Goal: Transaction & Acquisition: Download file/media

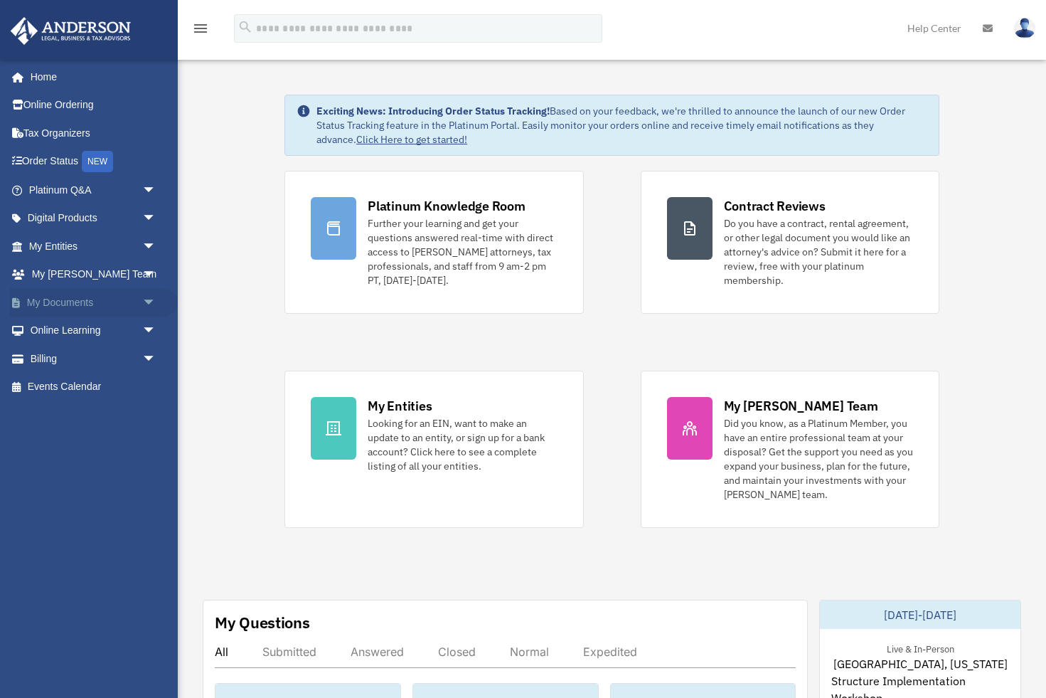
click at [62, 300] on link "My Documents arrow_drop_down" at bounding box center [94, 302] width 168 height 28
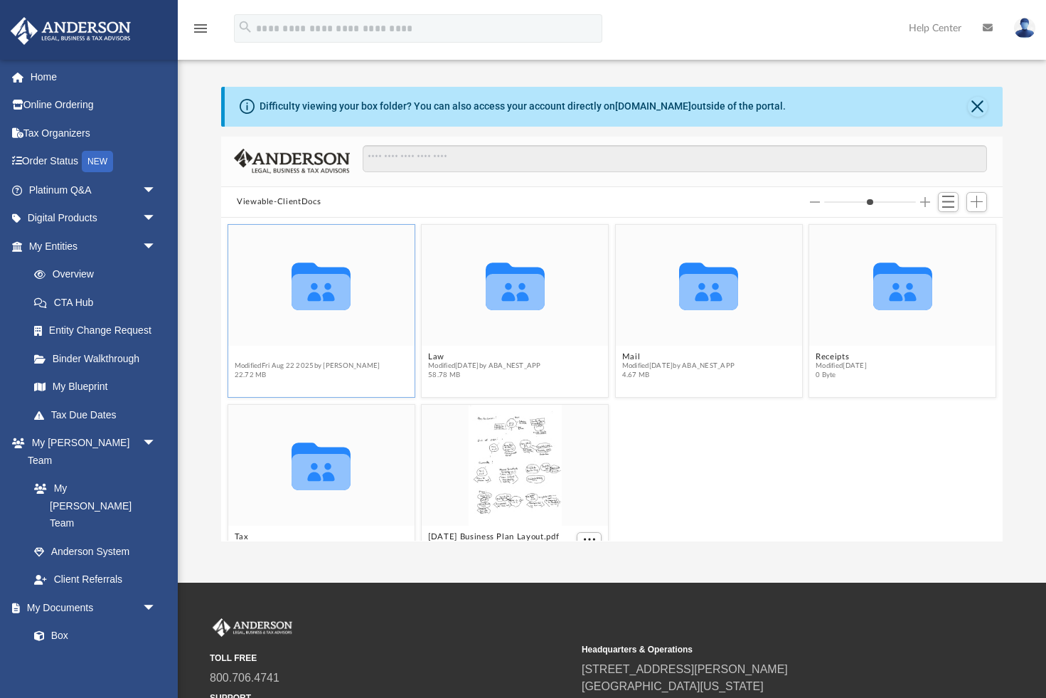
click at [265, 361] on button "Bookkeeping" at bounding box center [308, 356] width 146 height 9
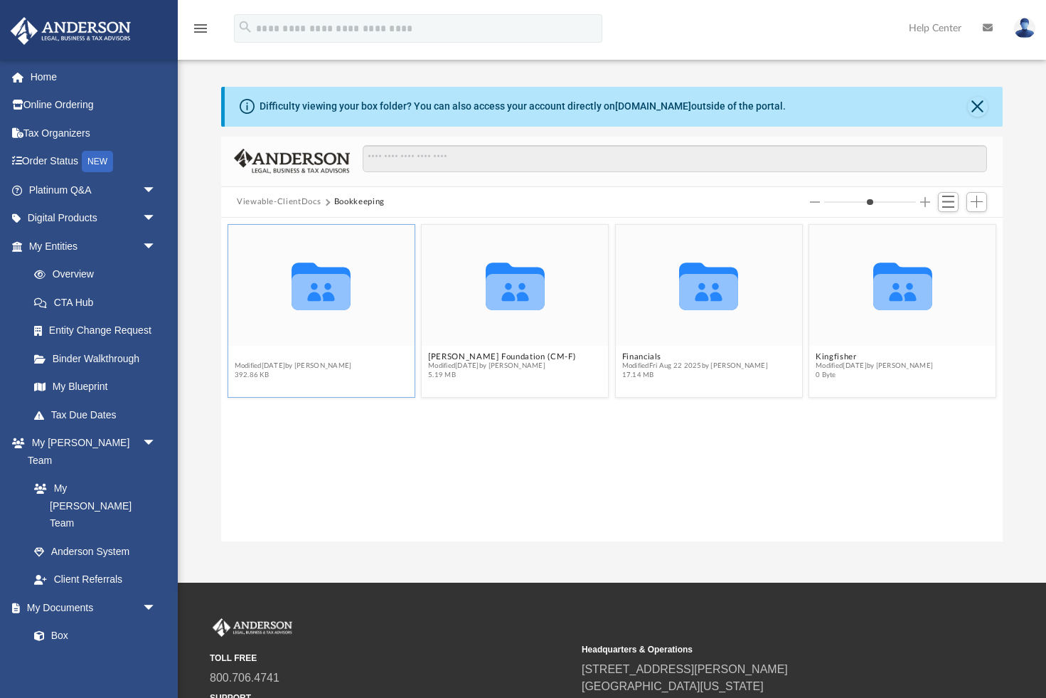
click at [311, 361] on button "Chickadee Trading" at bounding box center [293, 356] width 117 height 9
click at [311, 361] on span "Modified Mon Aug 18 2025 by Donald C. Meares" at bounding box center [293, 365] width 117 height 9
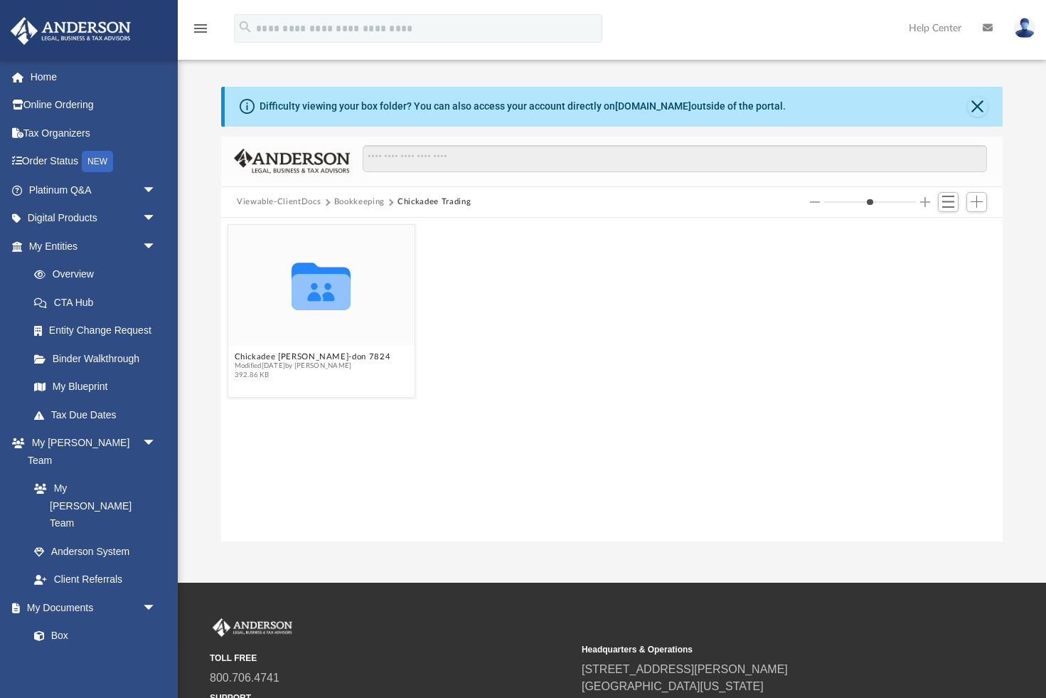
click at [359, 201] on button "Bookkeeping" at bounding box center [359, 202] width 51 height 13
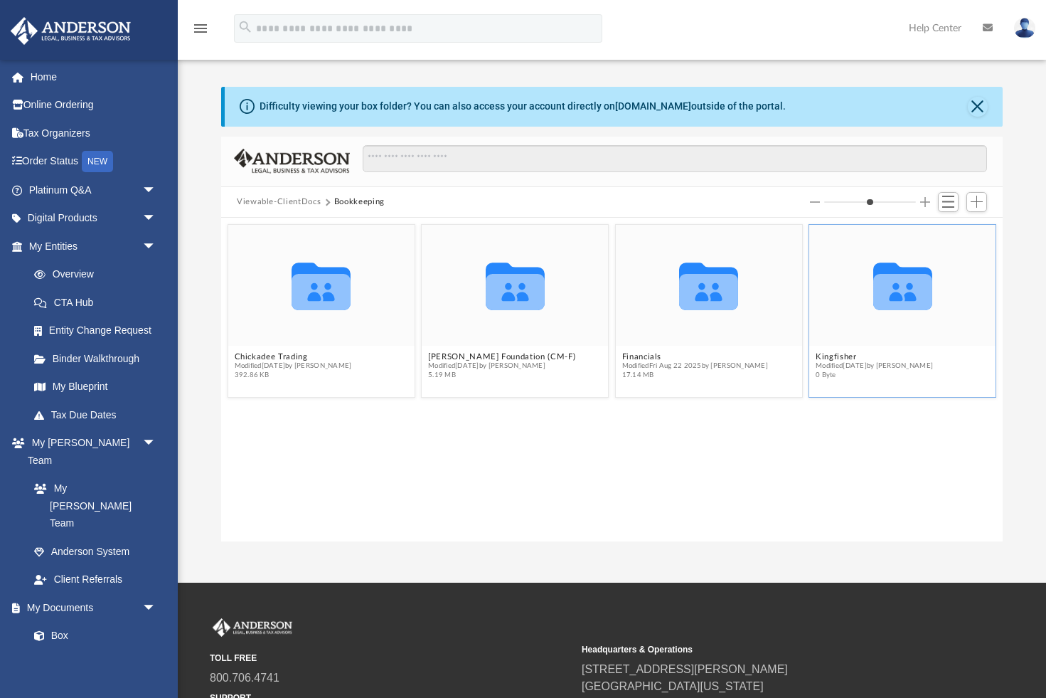
click at [872, 321] on icon "Collaborated Folder" at bounding box center [903, 285] width 112 height 73
click at [921, 307] on icon "grid" at bounding box center [903, 292] width 59 height 36
click at [848, 354] on button "Kingfisher" at bounding box center [874, 355] width 117 height 9
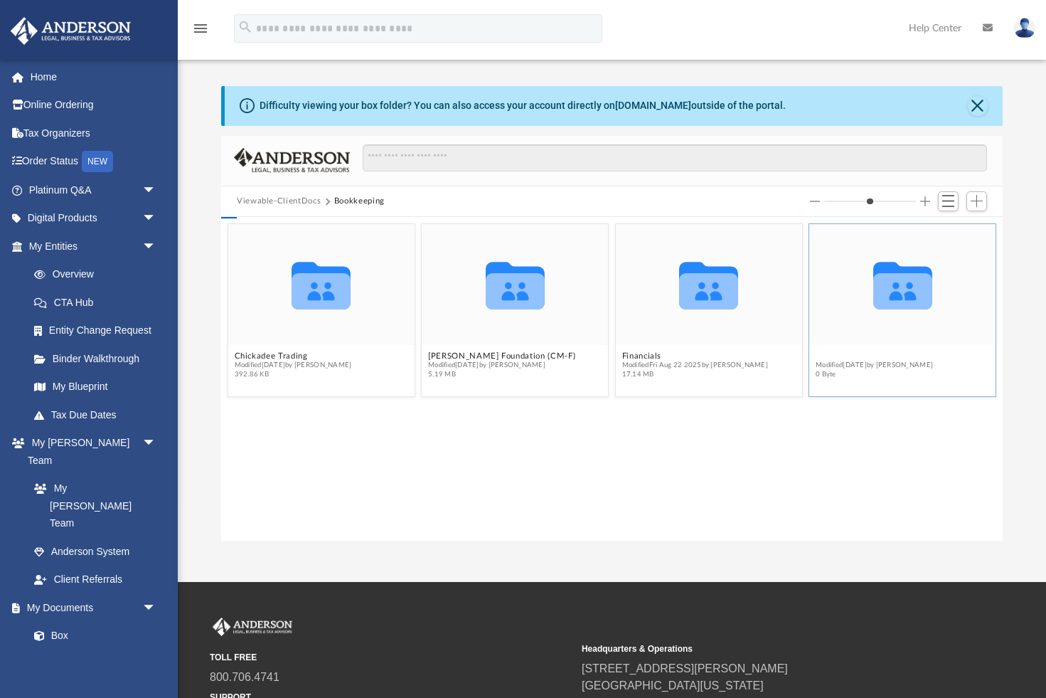
click at [848, 354] on button "Kingfisher" at bounding box center [874, 355] width 117 height 9
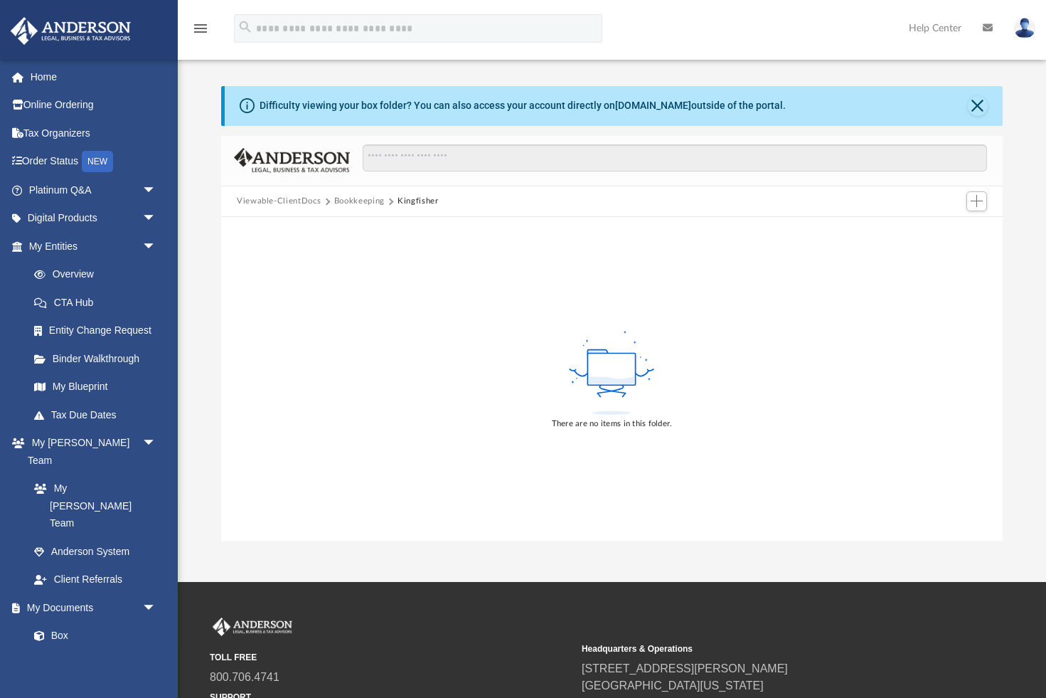
click at [356, 200] on button "Bookkeeping" at bounding box center [359, 201] width 51 height 13
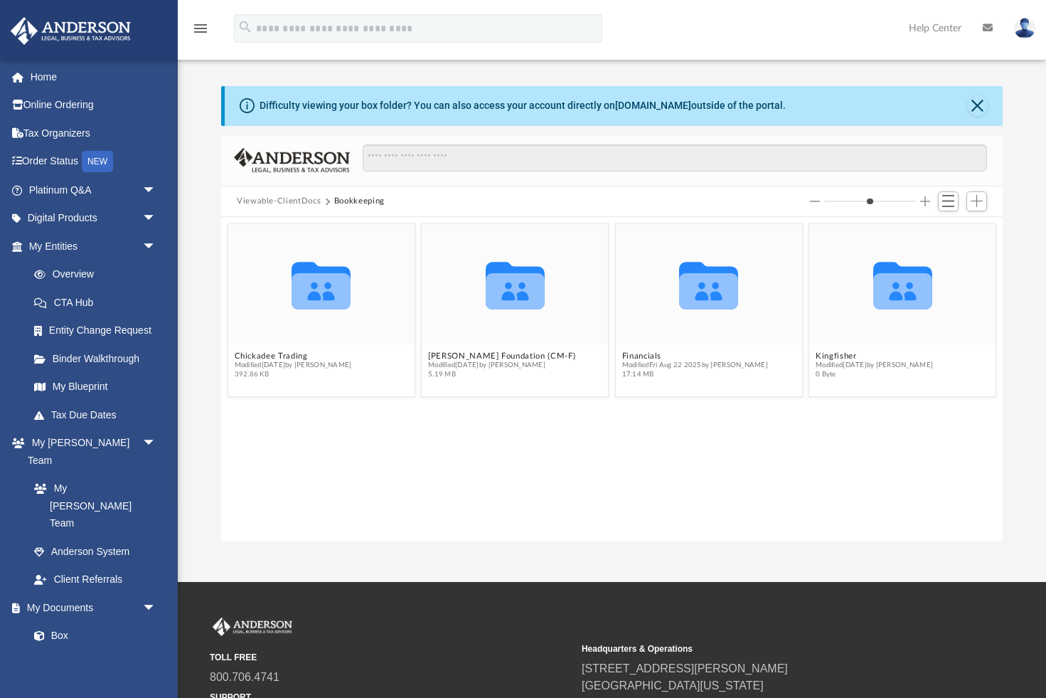
scroll to position [324, 782]
click at [732, 309] on icon "grid" at bounding box center [708, 291] width 59 height 36
click at [661, 369] on span "Modified Fri Aug 22 2025 by Terry Stockton" at bounding box center [695, 365] width 146 height 9
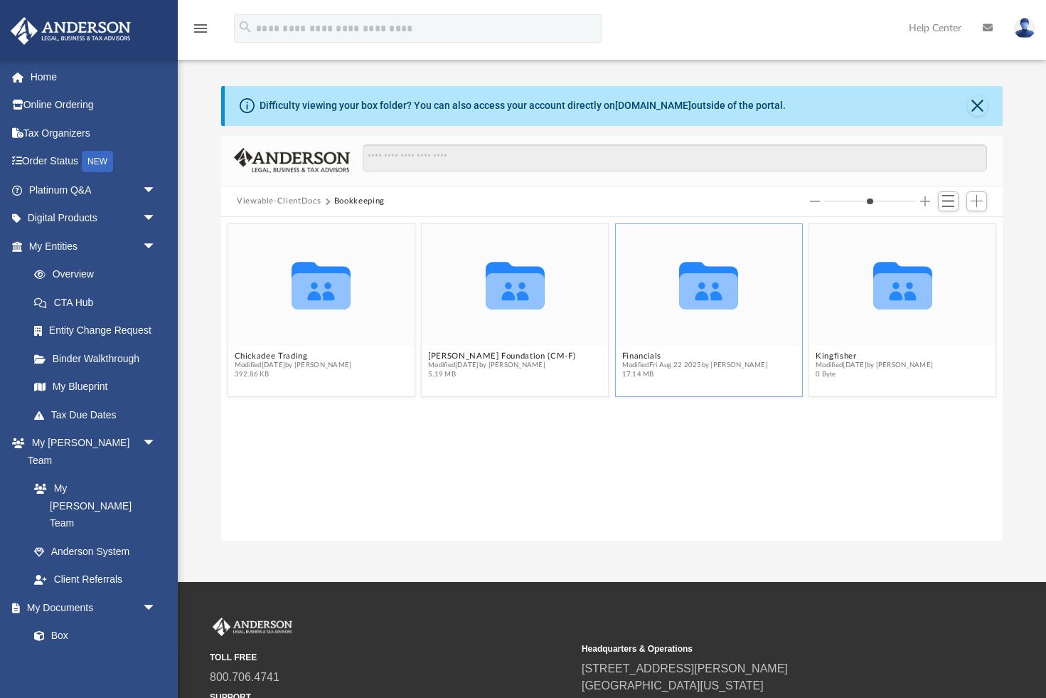
click at [721, 287] on icon "grid" at bounding box center [708, 291] width 59 height 36
click at [699, 292] on icon "grid" at bounding box center [708, 286] width 59 height 48
click at [690, 295] on icon "grid" at bounding box center [708, 291] width 59 height 36
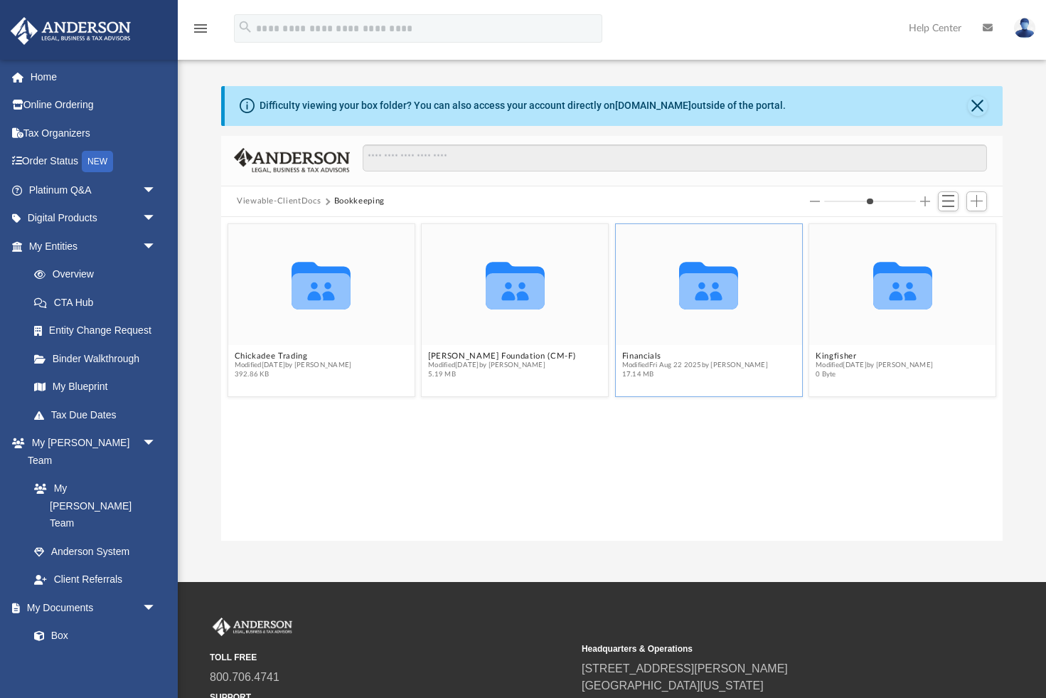
click at [690, 295] on icon "grid" at bounding box center [708, 291] width 59 height 36
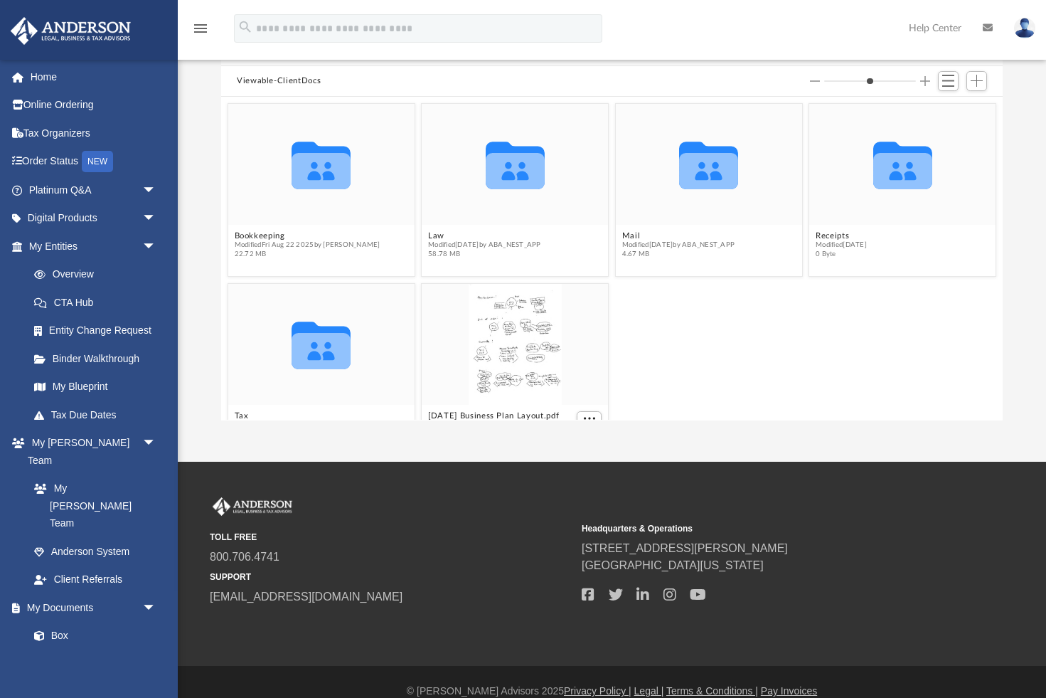
scroll to position [126, 0]
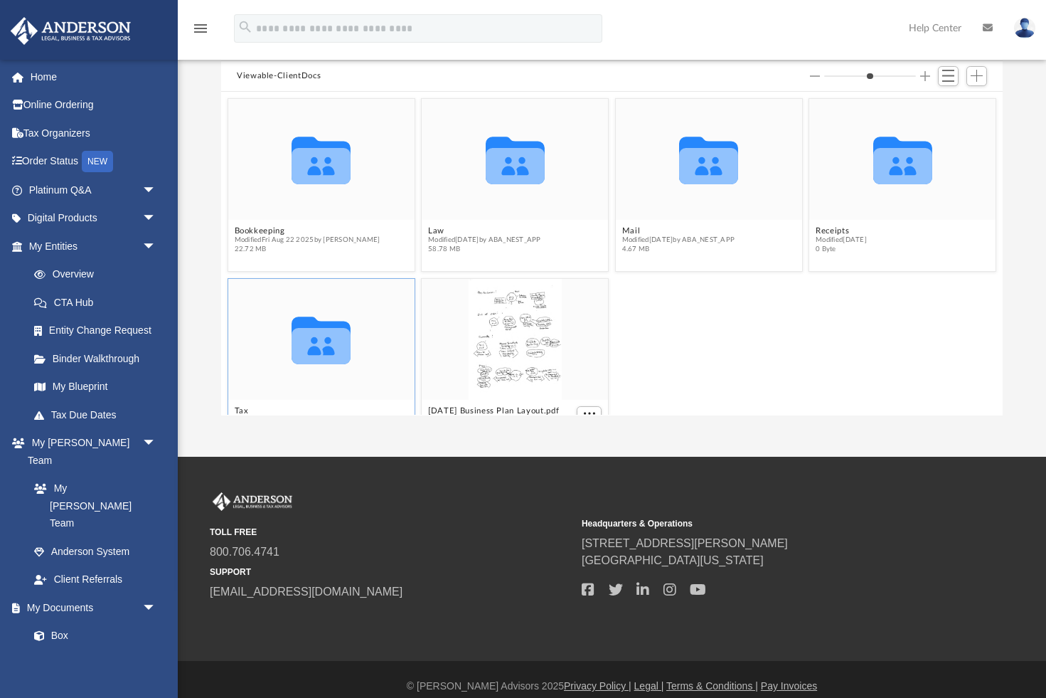
click at [328, 341] on icon "grid" at bounding box center [321, 341] width 59 height 48
click at [297, 337] on icon "grid" at bounding box center [321, 346] width 59 height 36
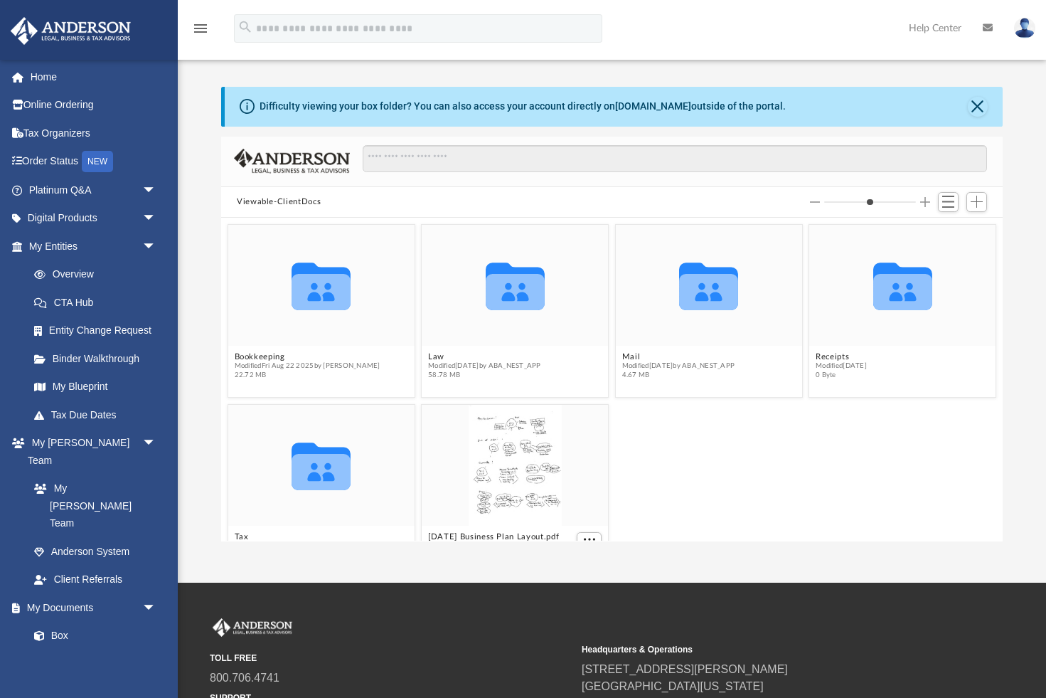
scroll to position [0, 0]
click at [307, 444] on icon "grid" at bounding box center [321, 466] width 59 height 48
click at [315, 442] on icon "Collaborated Folder" at bounding box center [321, 465] width 112 height 73
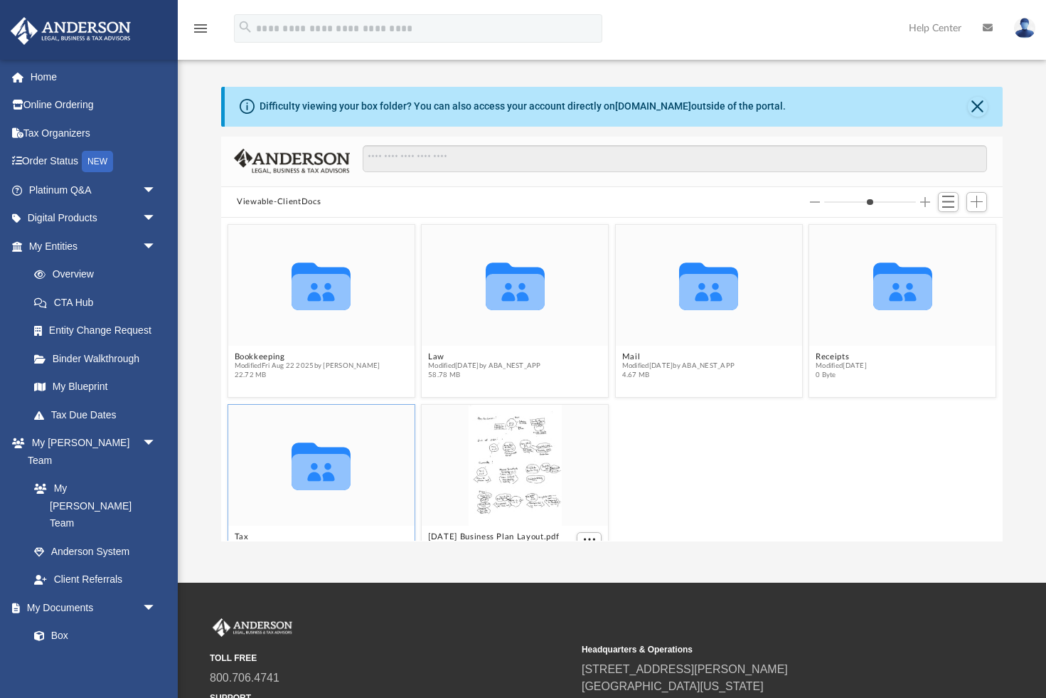
click at [265, 447] on div "Collaborated Folder" at bounding box center [321, 465] width 186 height 121
click at [252, 446] on div "Collaborated Folder" at bounding box center [321, 465] width 186 height 121
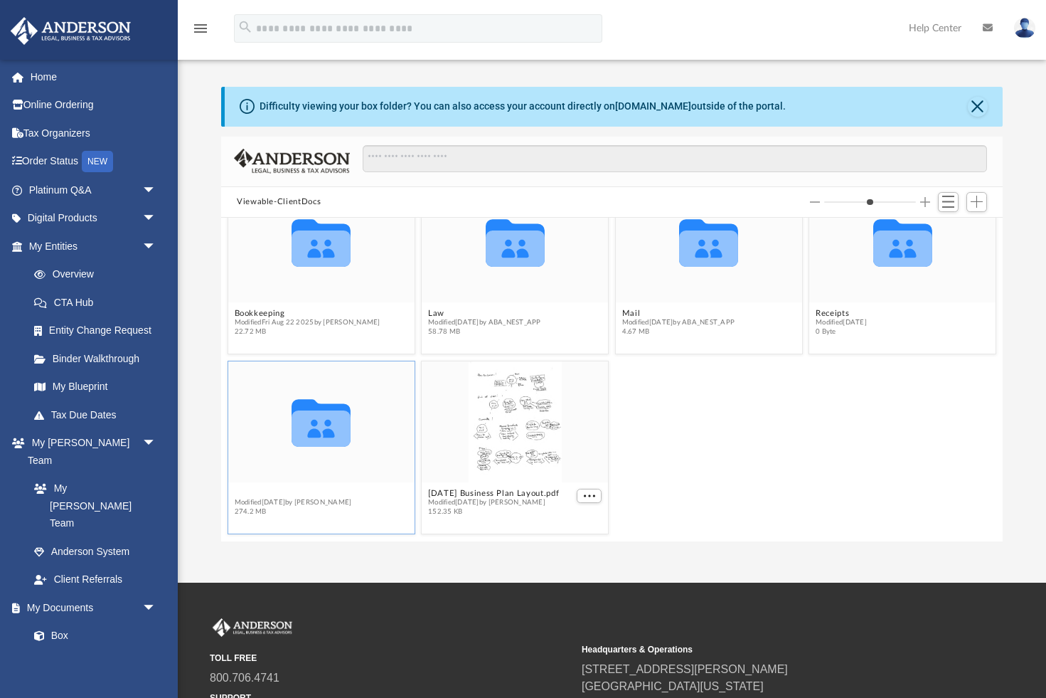
scroll to position [43, 0]
click at [243, 495] on button "Tax" at bounding box center [293, 493] width 117 height 9
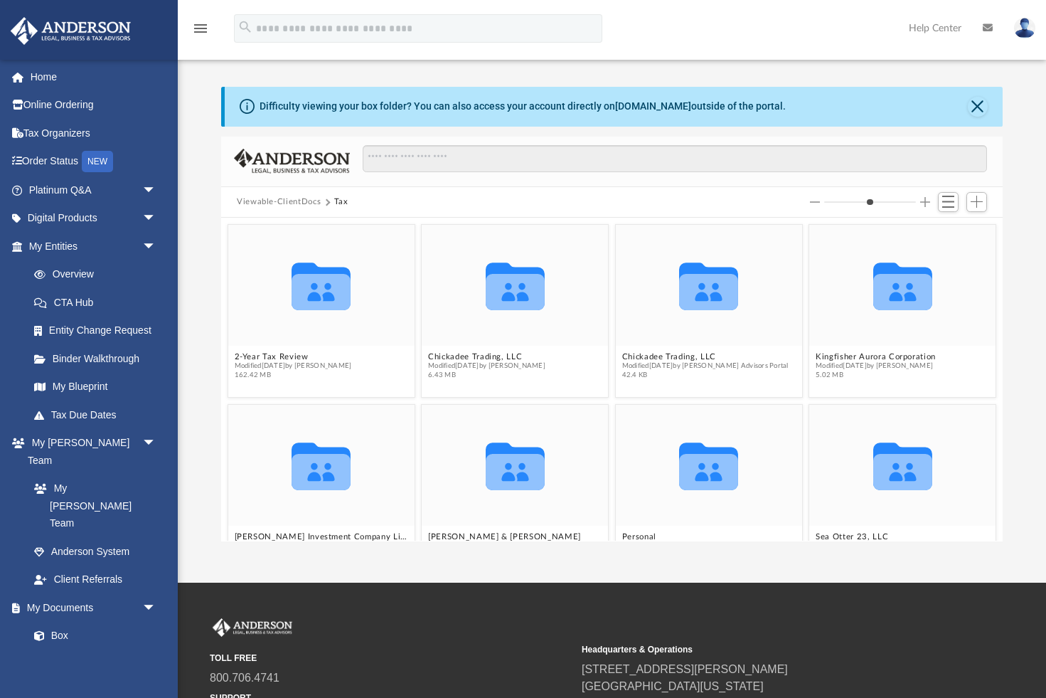
scroll to position [0, 0]
click at [284, 203] on button "Viewable-ClientDocs" at bounding box center [279, 202] width 84 height 13
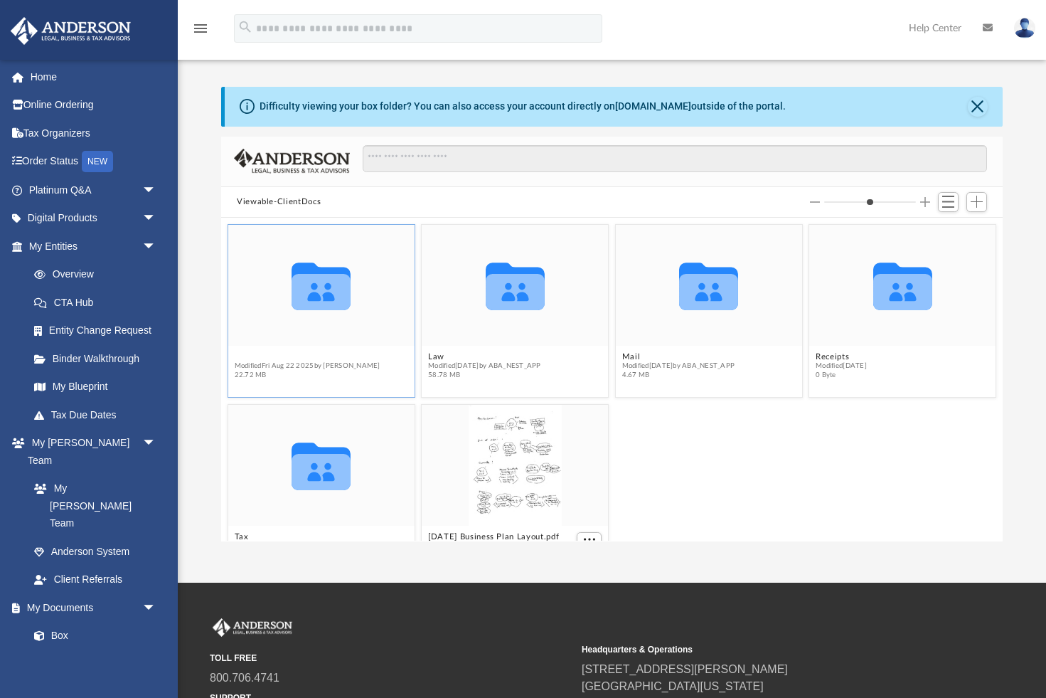
click at [261, 360] on button "Bookkeeping" at bounding box center [308, 356] width 146 height 9
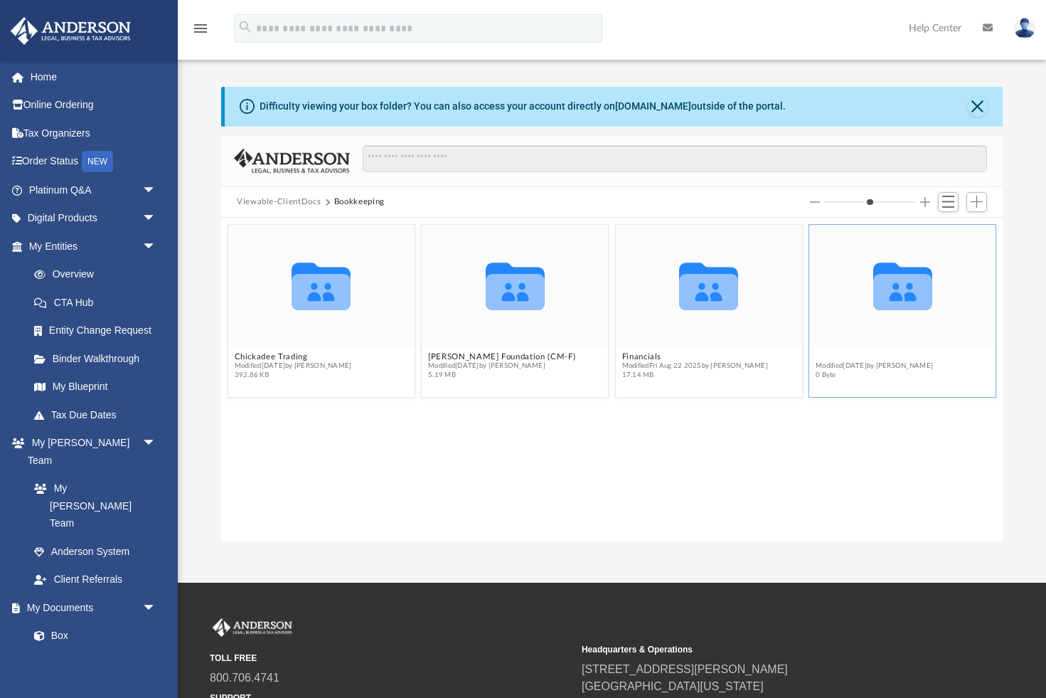
click at [838, 356] on button "Kingfisher" at bounding box center [874, 356] width 117 height 9
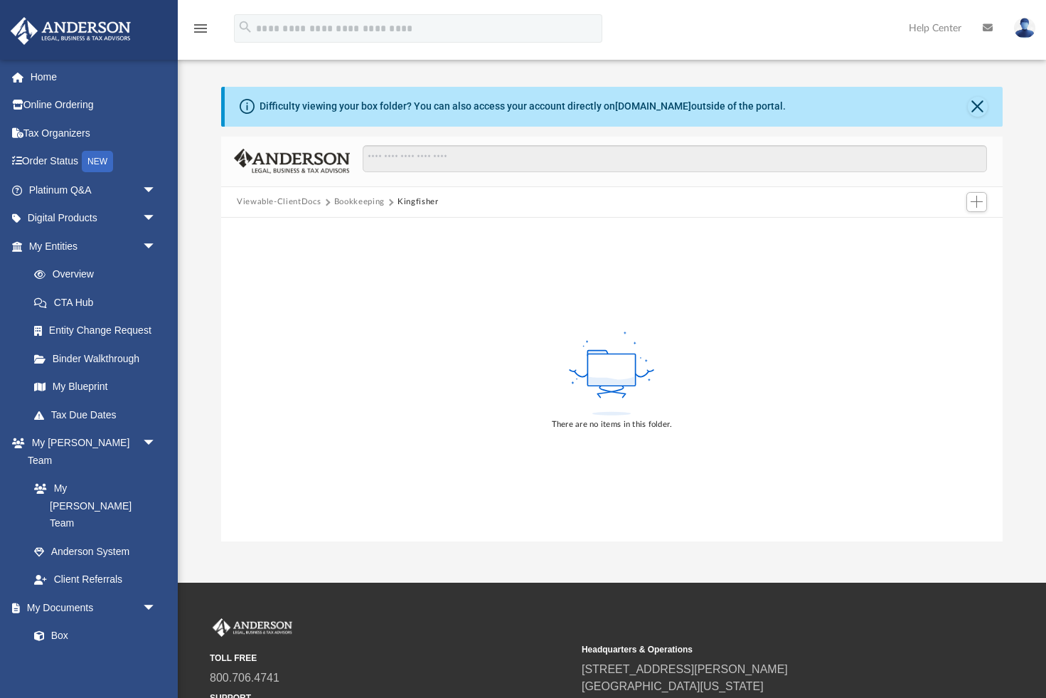
click at [368, 205] on button "Bookkeeping" at bounding box center [359, 202] width 51 height 13
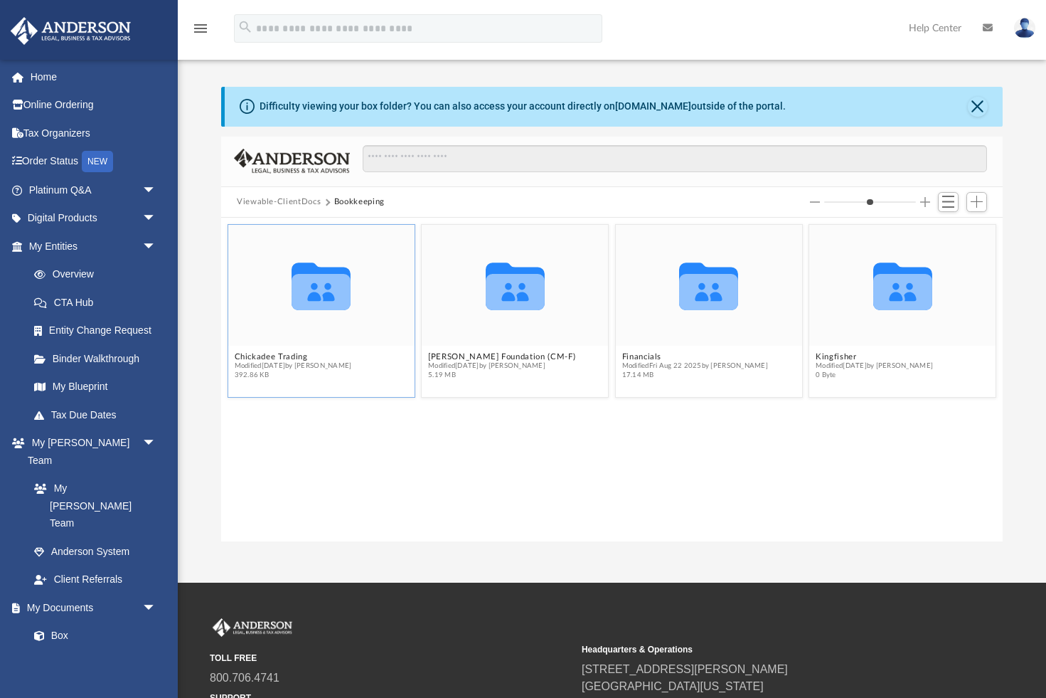
scroll to position [324, 782]
click at [846, 359] on button "Kingfisher" at bounding box center [874, 356] width 117 height 9
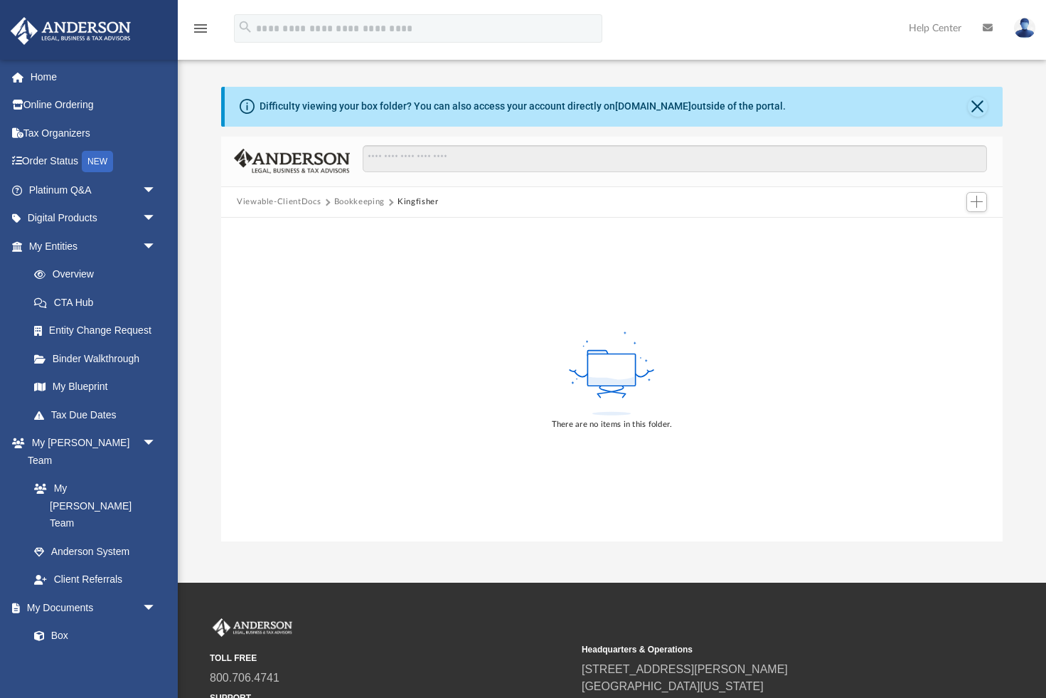
click at [355, 205] on button "Bookkeeping" at bounding box center [359, 202] width 51 height 13
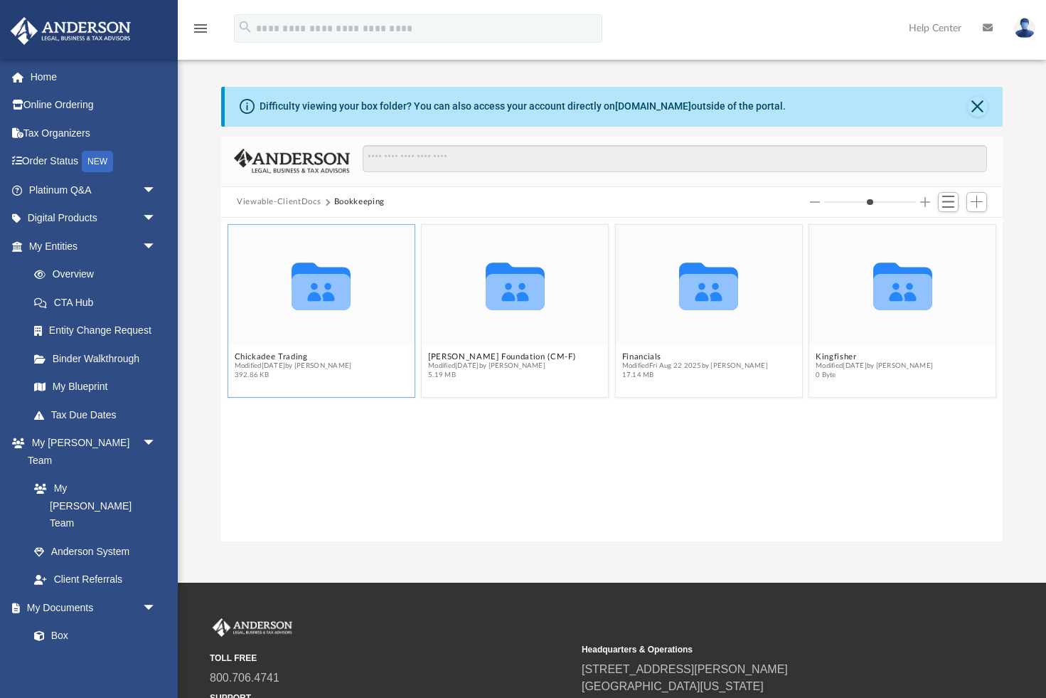
click at [277, 369] on span "Modified Mon Aug 18 2025 by Donald C. Meares" at bounding box center [293, 365] width 117 height 9
click at [278, 359] on button "Chickadee Trading" at bounding box center [293, 356] width 117 height 9
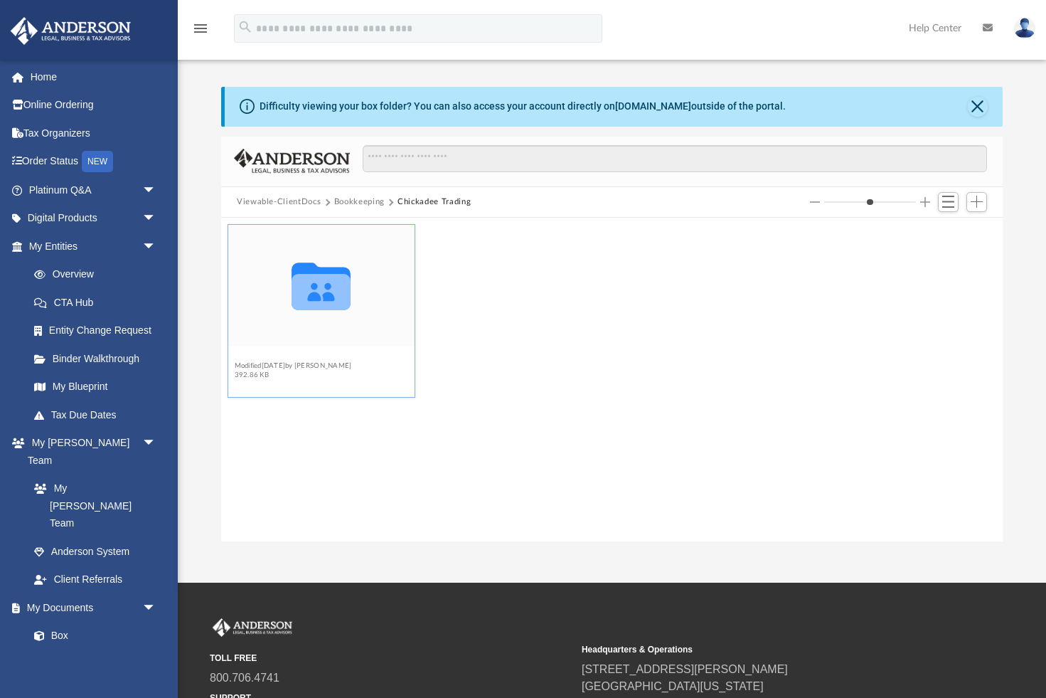
click at [296, 356] on button "Chickadee Schwab-don 7824" at bounding box center [313, 356] width 157 height 9
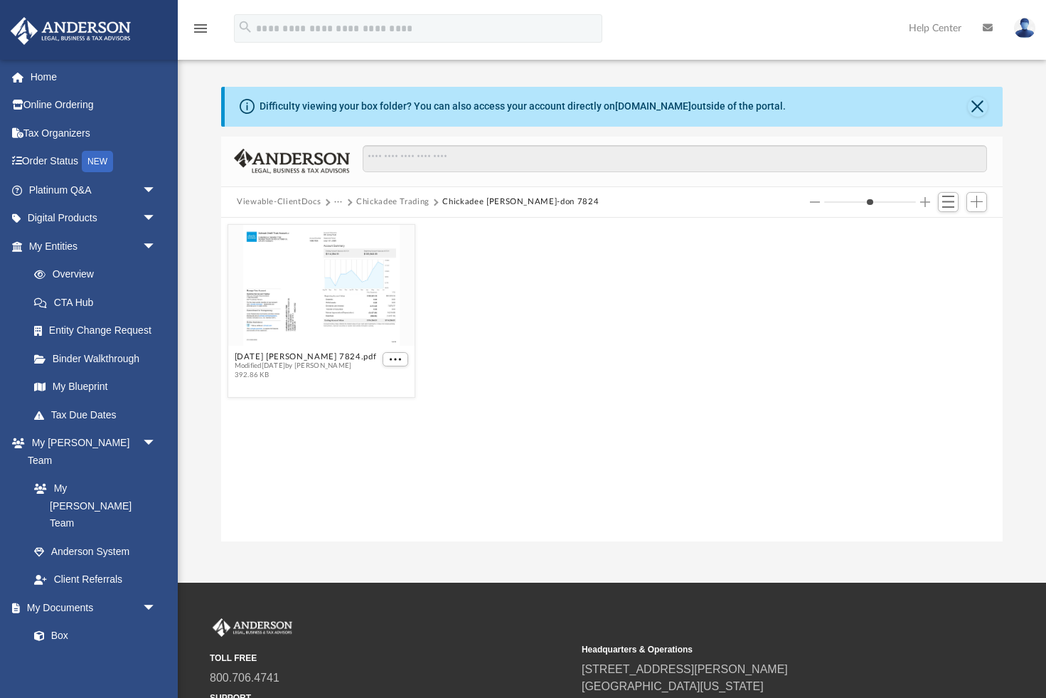
click at [391, 201] on button "Chickadee Trading" at bounding box center [392, 202] width 73 height 13
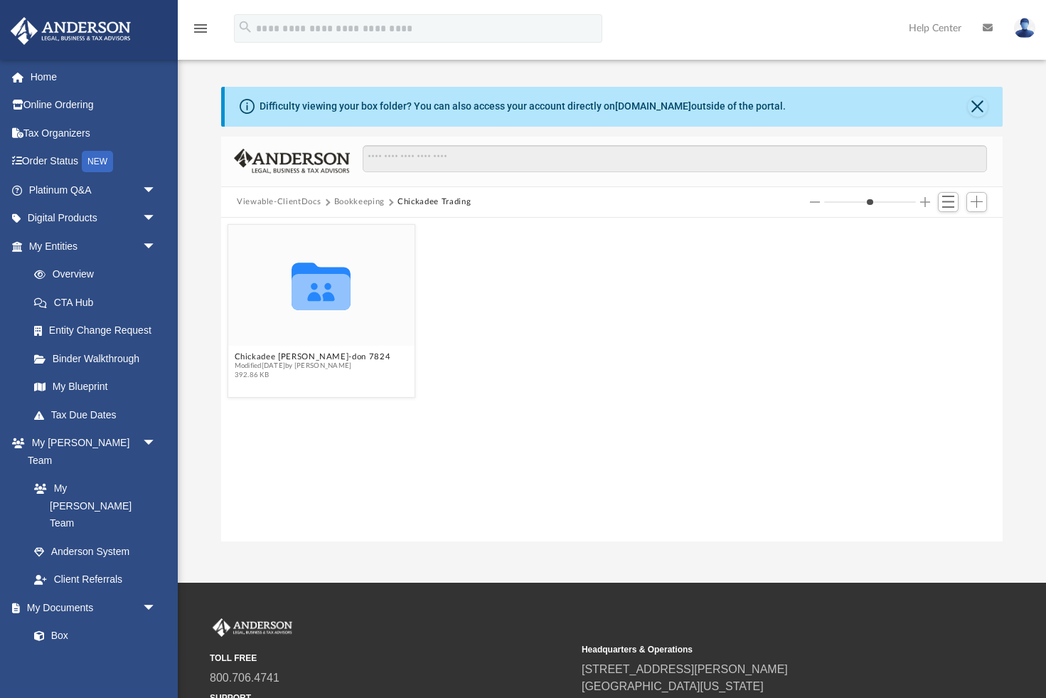
click at [351, 201] on button "Bookkeeping" at bounding box center [359, 202] width 51 height 13
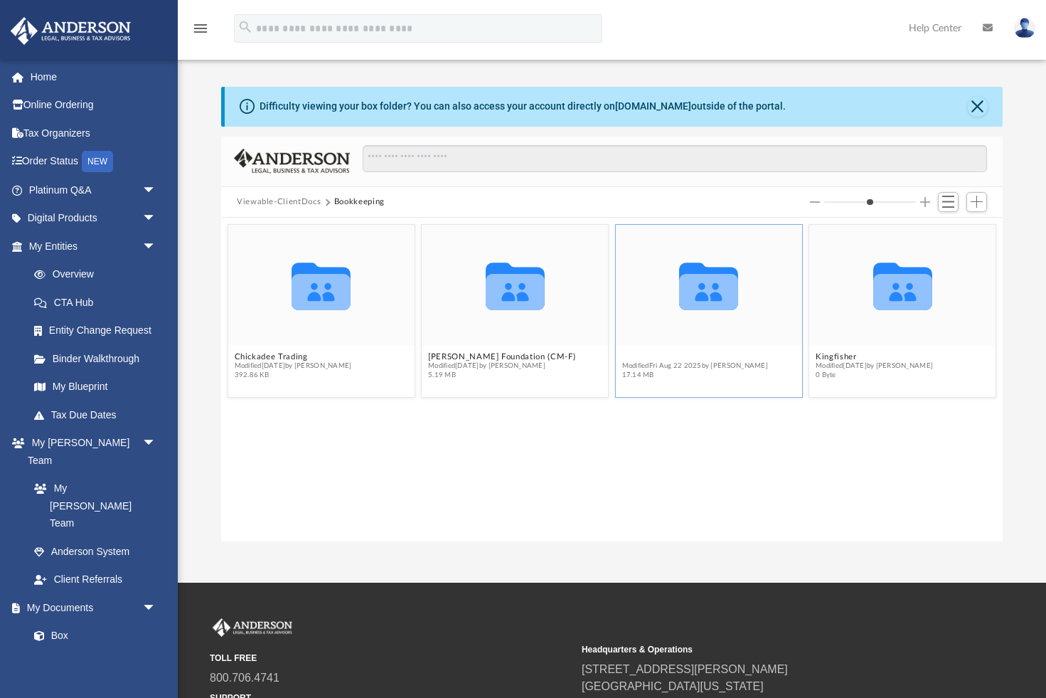
click at [642, 357] on button "Financials" at bounding box center [695, 356] width 146 height 9
click at [631, 359] on button "2025" at bounding box center [695, 356] width 146 height 9
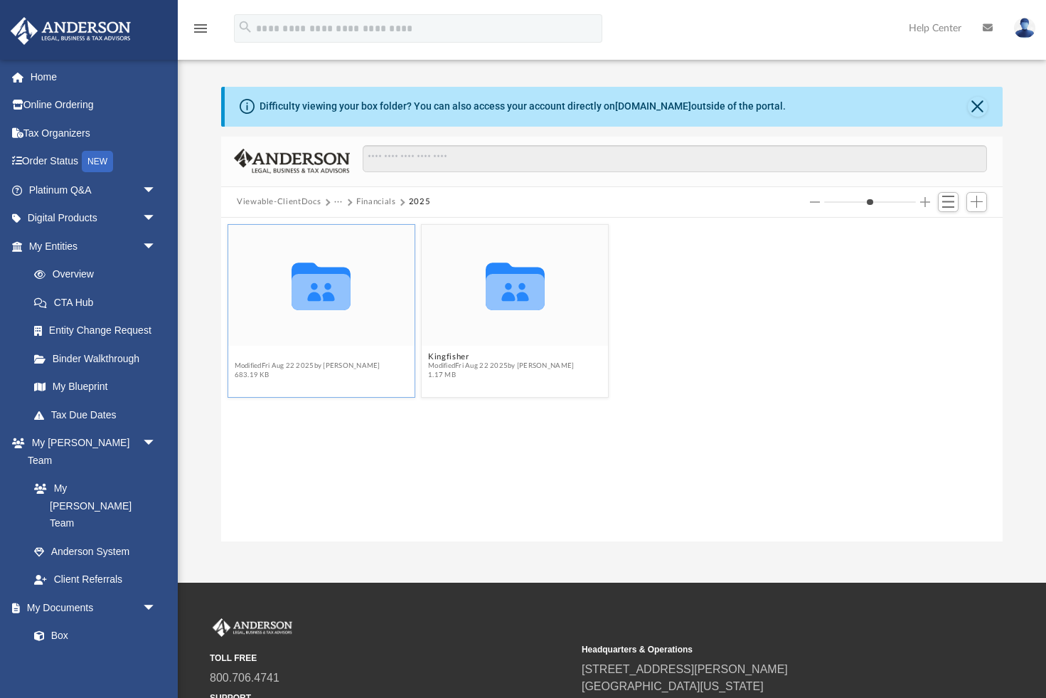
click at [269, 356] on button "Chickadee Trading" at bounding box center [308, 356] width 146 height 9
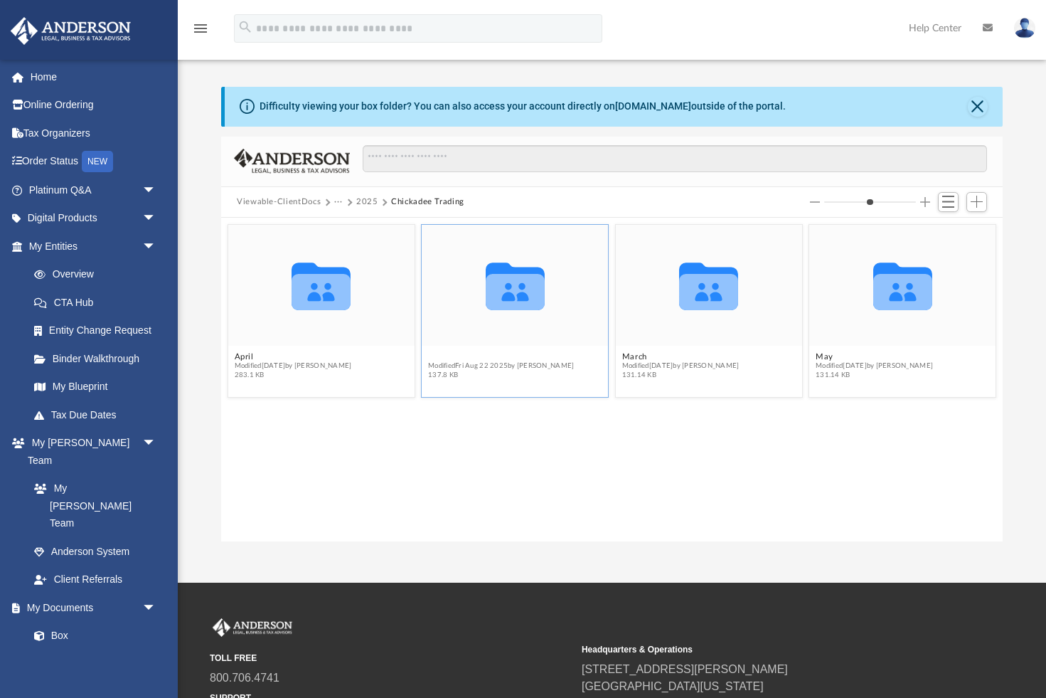
click at [435, 359] on button "June" at bounding box center [501, 356] width 146 height 9
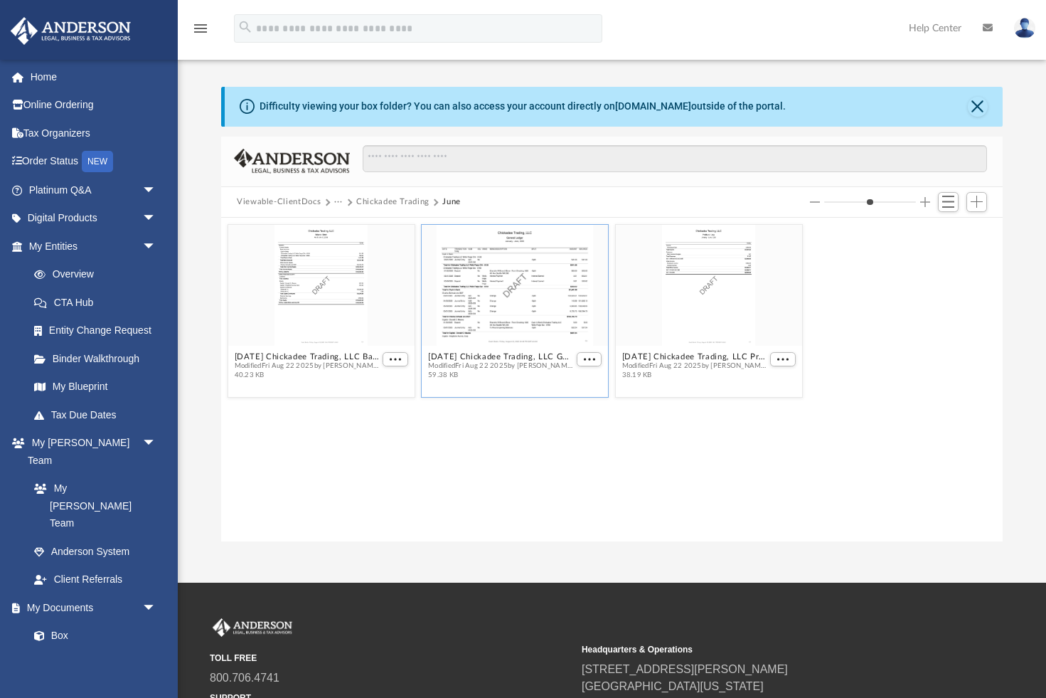
click at [512, 364] on span "Modified Fri Aug 22 2025 by Terry Stockton" at bounding box center [500, 365] width 145 height 9
click at [510, 358] on button "2025.06.30 Chickadee Trading, LLC General Ledger.pdf" at bounding box center [500, 356] width 145 height 9
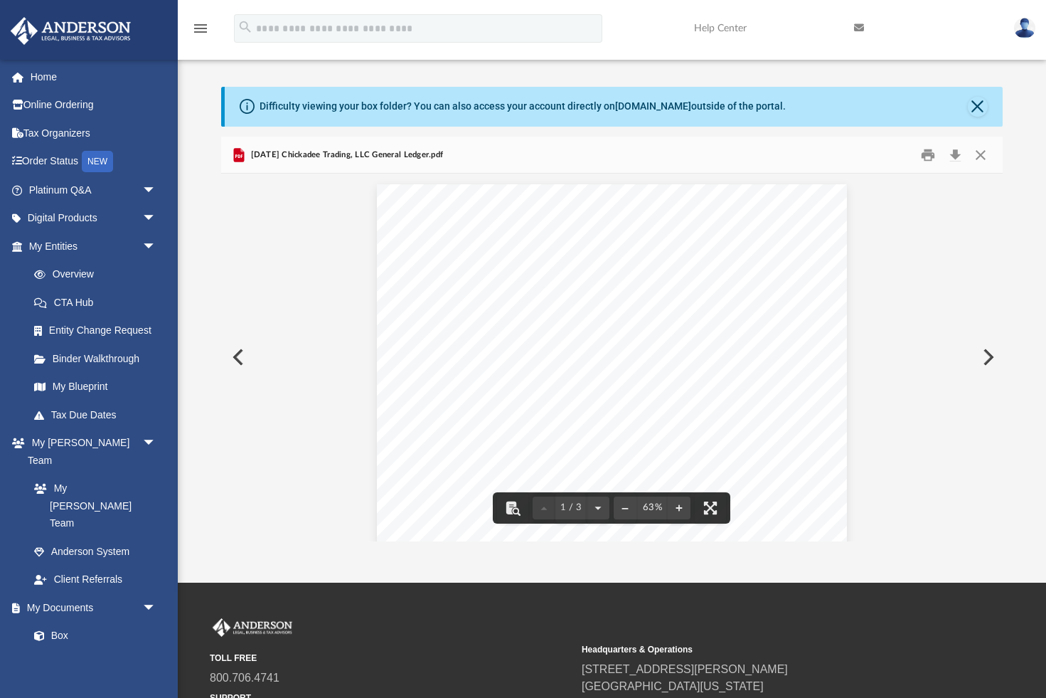
scroll to position [0, 0]
click at [929, 154] on button "Print" at bounding box center [929, 155] width 28 height 22
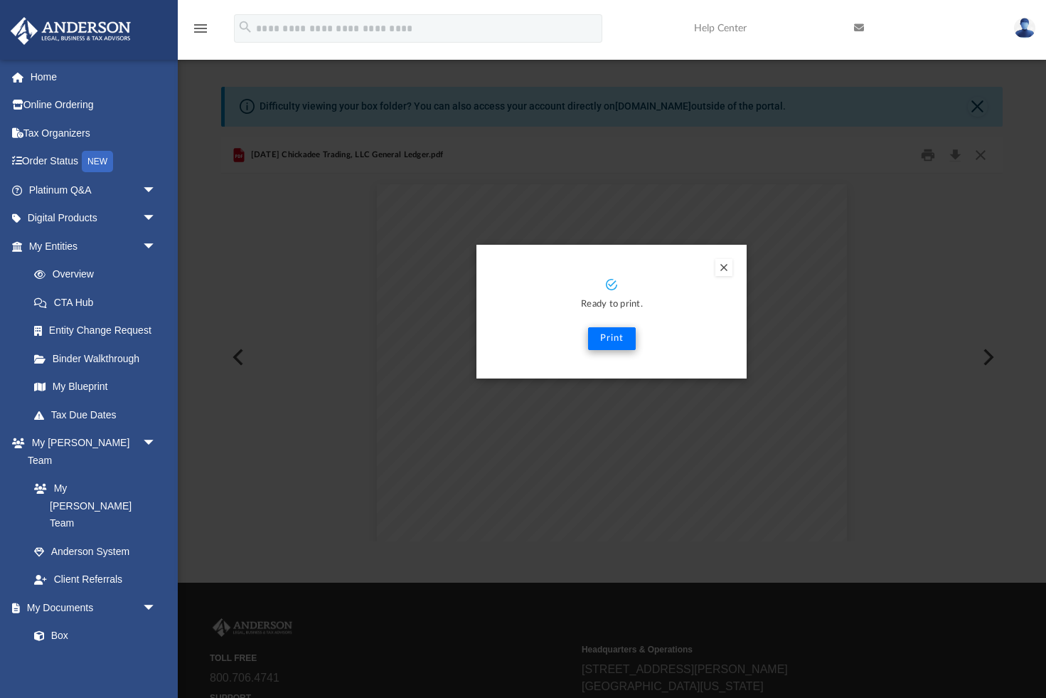
click at [621, 338] on button "Print" at bounding box center [612, 338] width 48 height 23
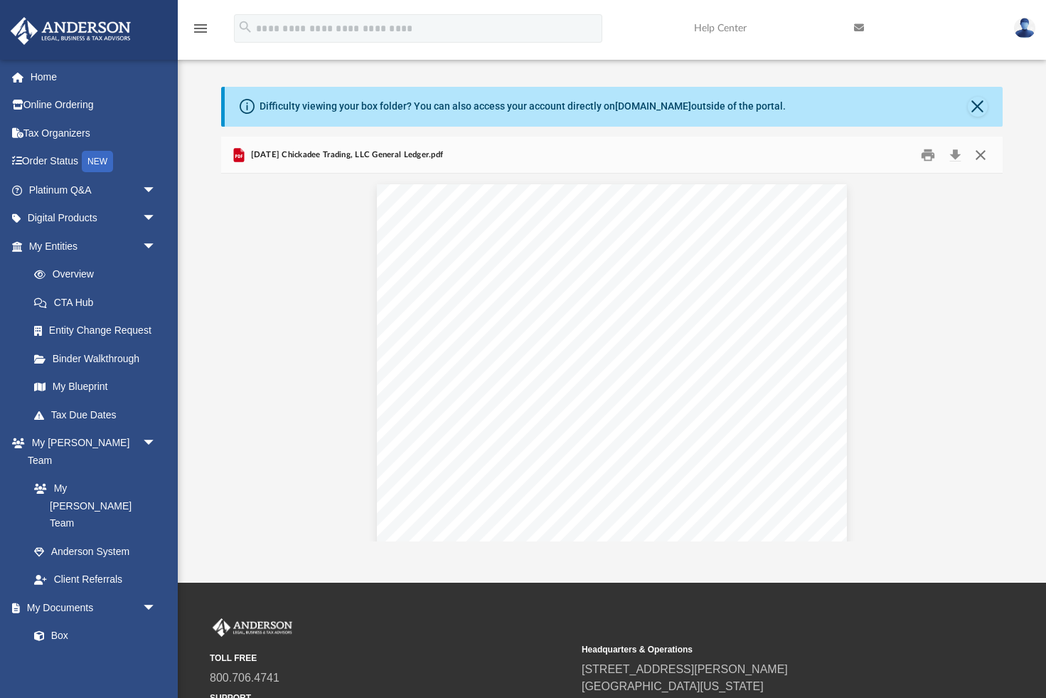
click at [980, 154] on button "Close" at bounding box center [981, 155] width 26 height 22
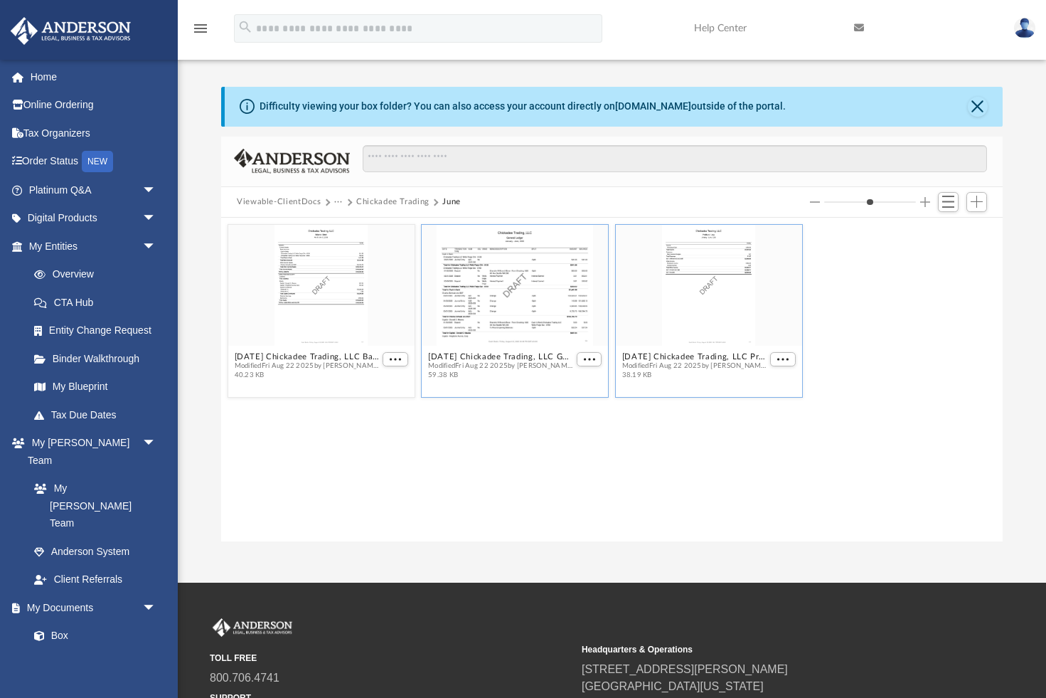
click at [710, 271] on div "grid" at bounding box center [709, 285] width 186 height 121
click at [693, 359] on button "2025.06.30 Chickadee Trading, LLC Profit & Loss.pdf" at bounding box center [694, 356] width 145 height 9
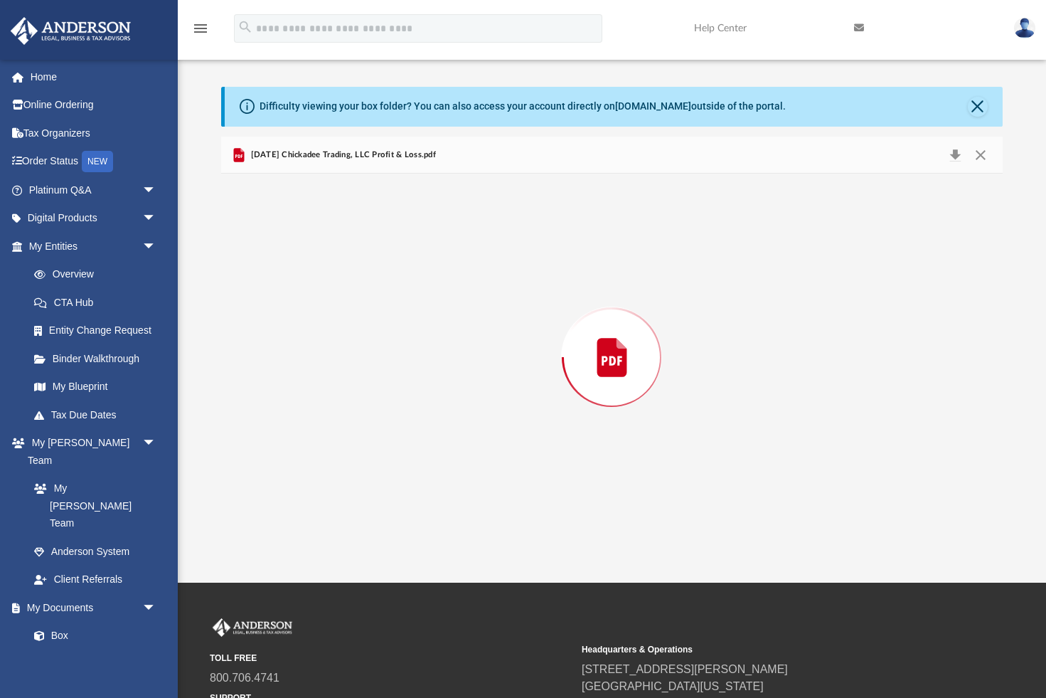
click at [693, 359] on div "Preview" at bounding box center [612, 357] width 782 height 367
click at [933, 154] on button "Print" at bounding box center [929, 155] width 28 height 22
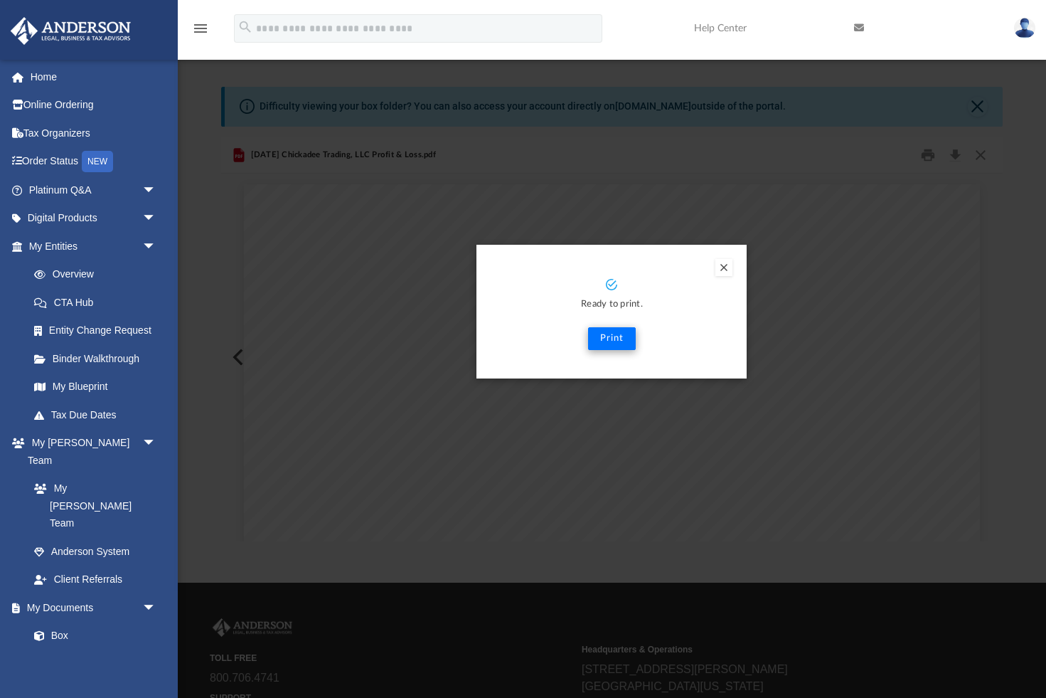
click at [595, 338] on button "Print" at bounding box center [612, 338] width 48 height 23
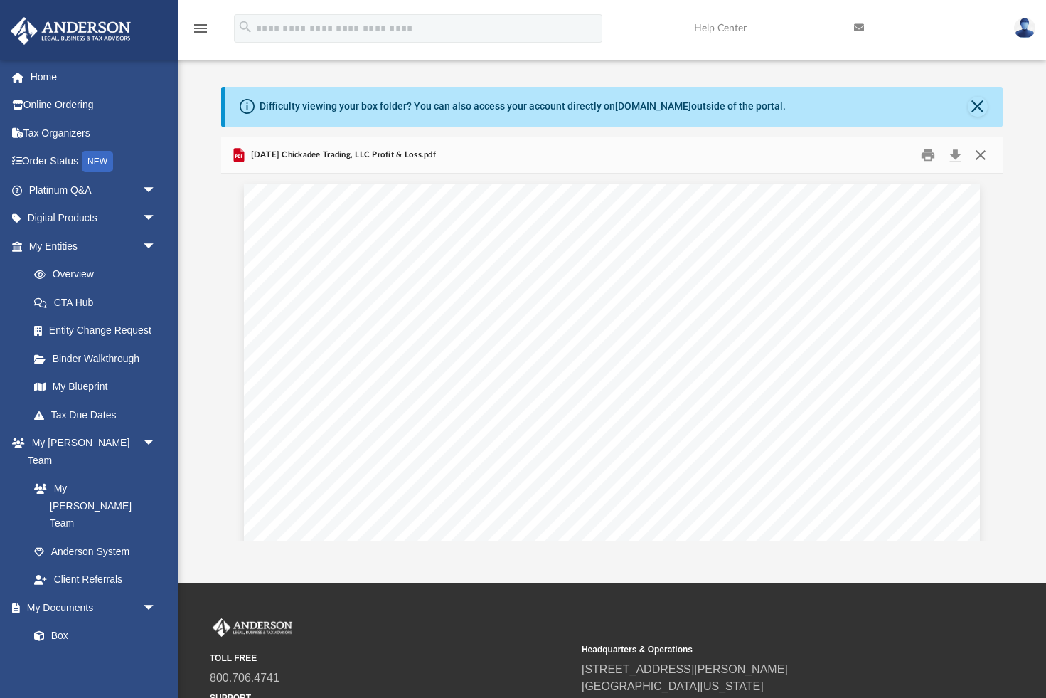
click at [983, 156] on button "Close" at bounding box center [981, 155] width 26 height 22
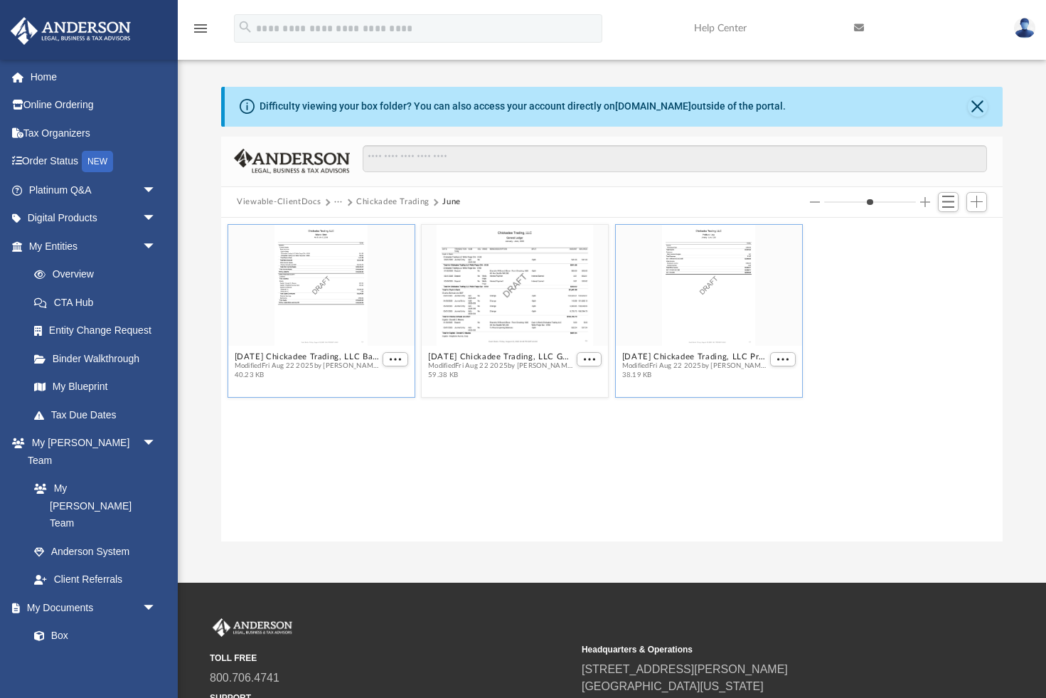
click at [340, 328] on div "grid" at bounding box center [321, 285] width 186 height 121
click at [279, 354] on button "2025.06.30 Chickadee Trading, LLC Balance Sheet.pdf" at bounding box center [307, 356] width 145 height 9
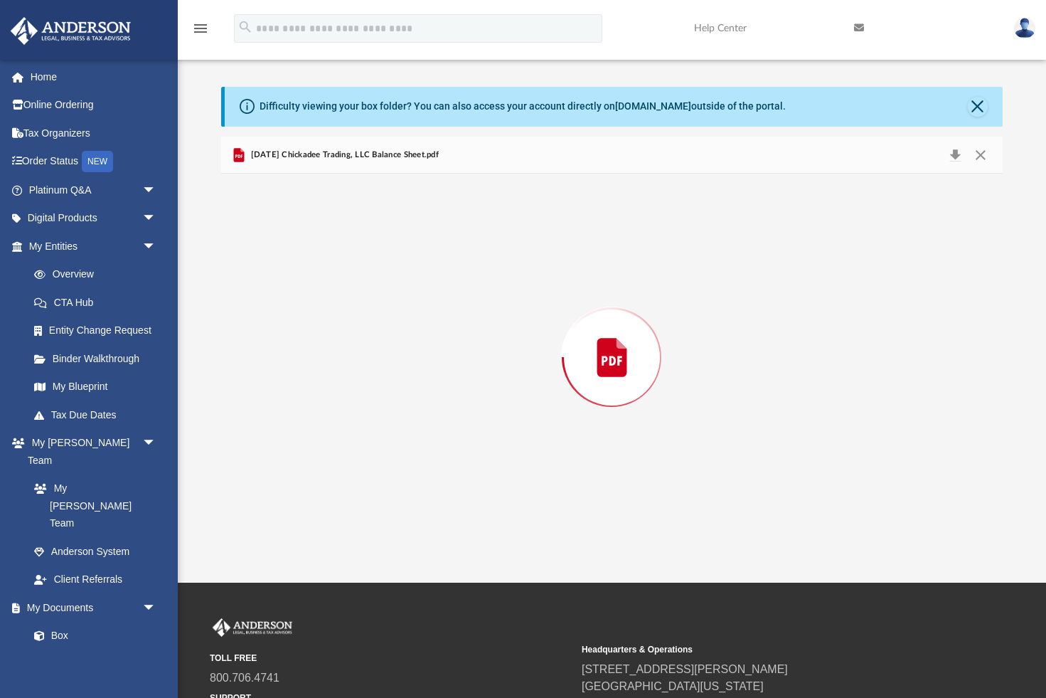
click at [279, 354] on div "Preview" at bounding box center [612, 357] width 782 height 367
click at [934, 152] on button "Print" at bounding box center [929, 155] width 28 height 22
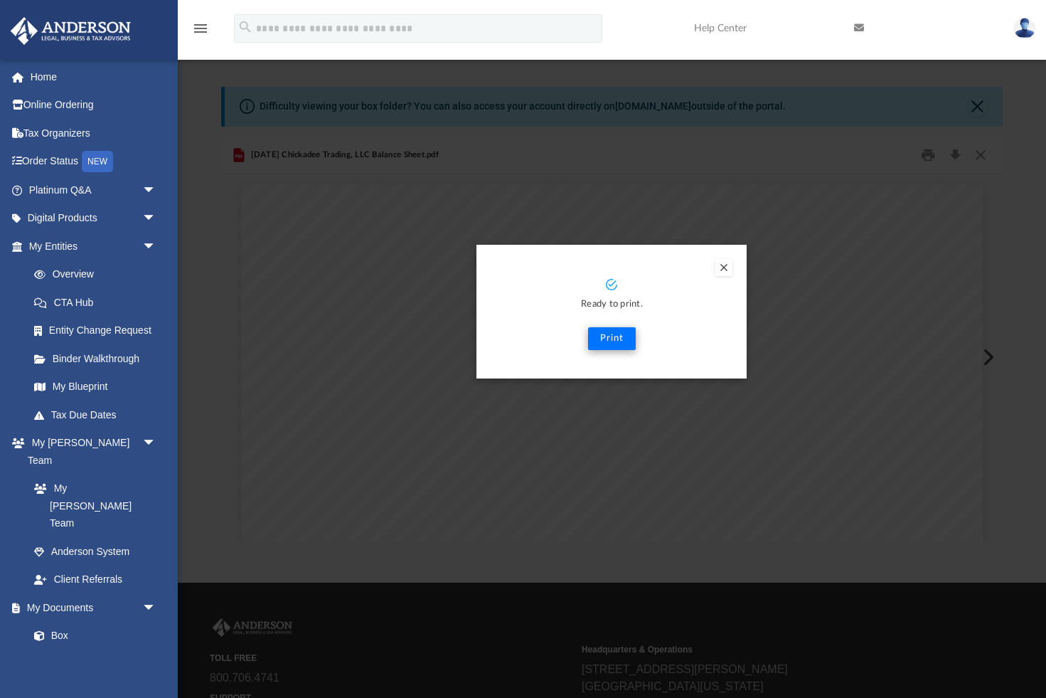
click at [608, 340] on button "Print" at bounding box center [612, 338] width 48 height 23
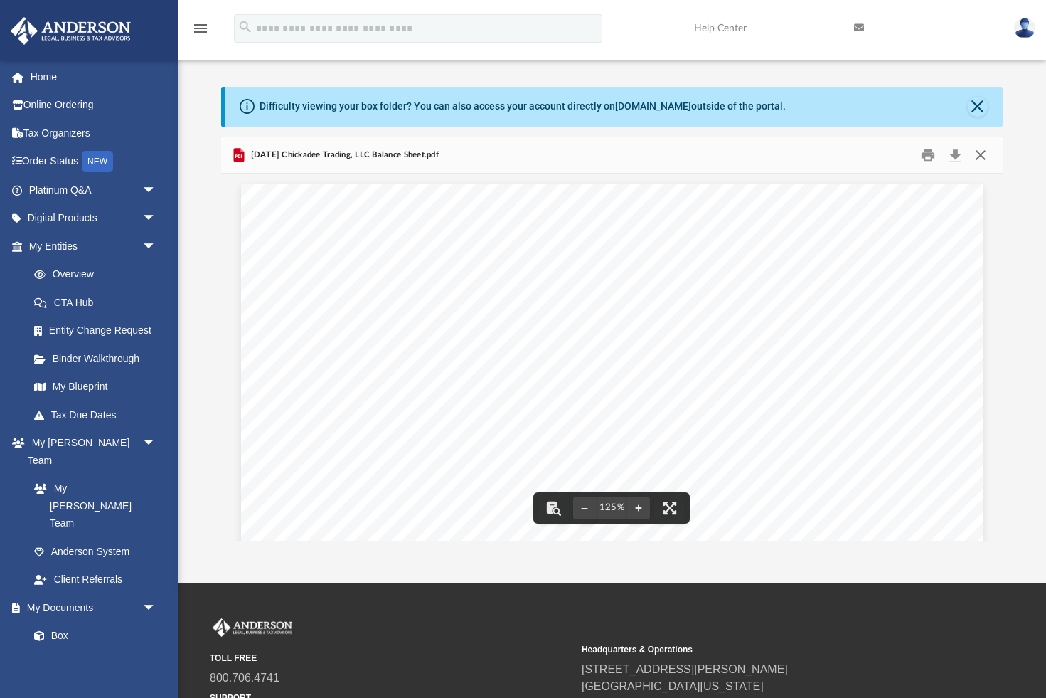
click at [980, 157] on button "Close" at bounding box center [981, 155] width 26 height 22
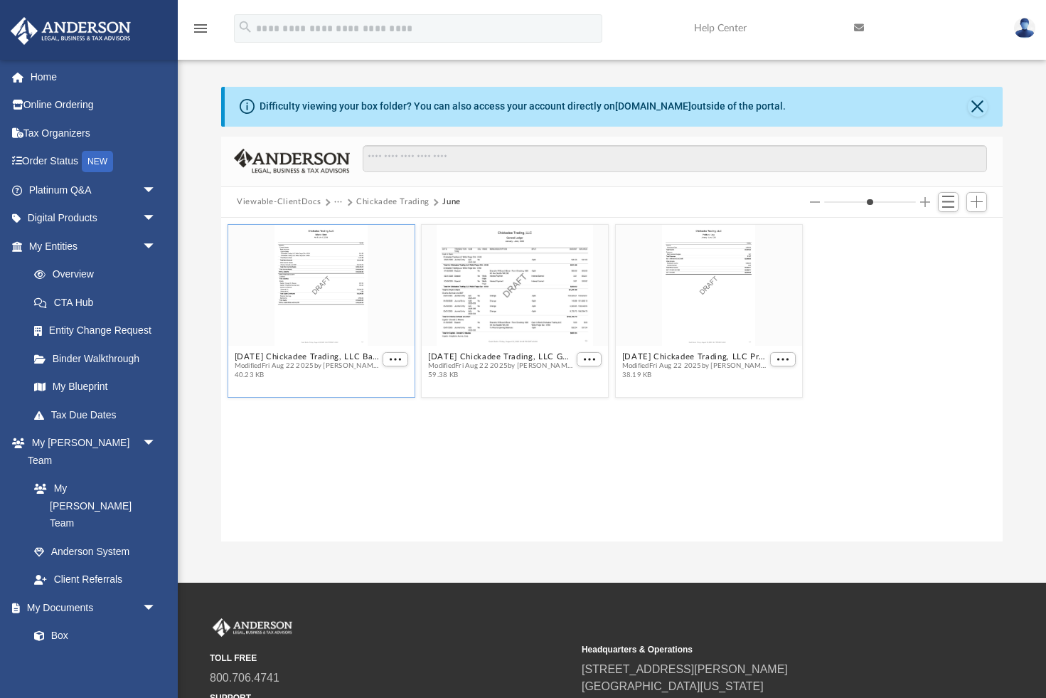
click at [384, 203] on button "Chickadee Trading" at bounding box center [392, 202] width 73 height 13
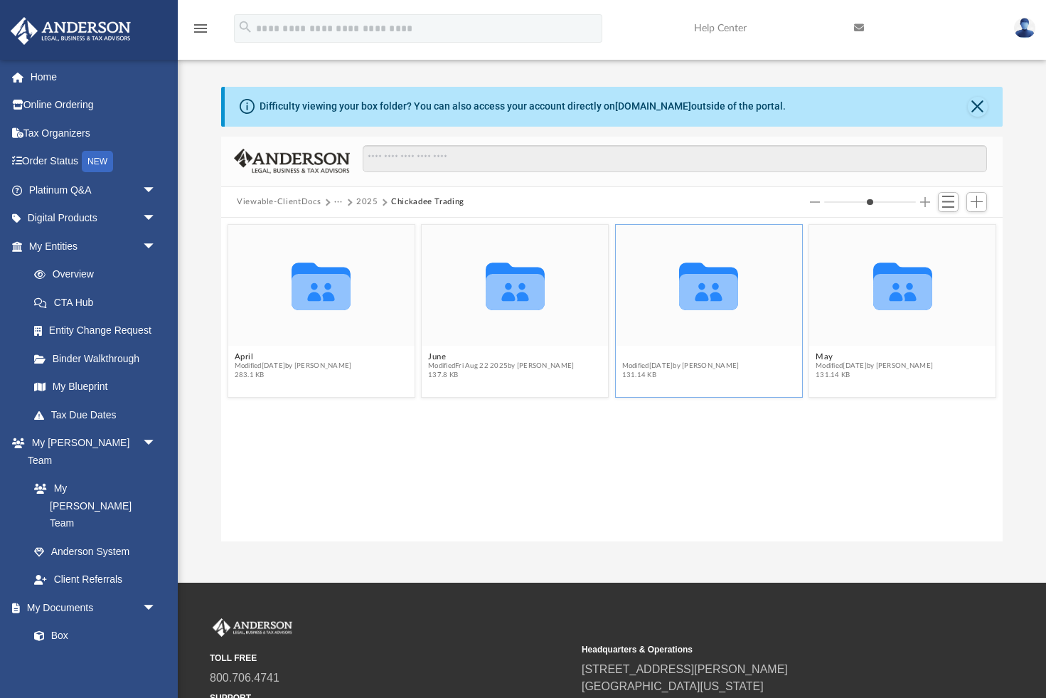
click at [635, 359] on button "March" at bounding box center [680, 356] width 117 height 9
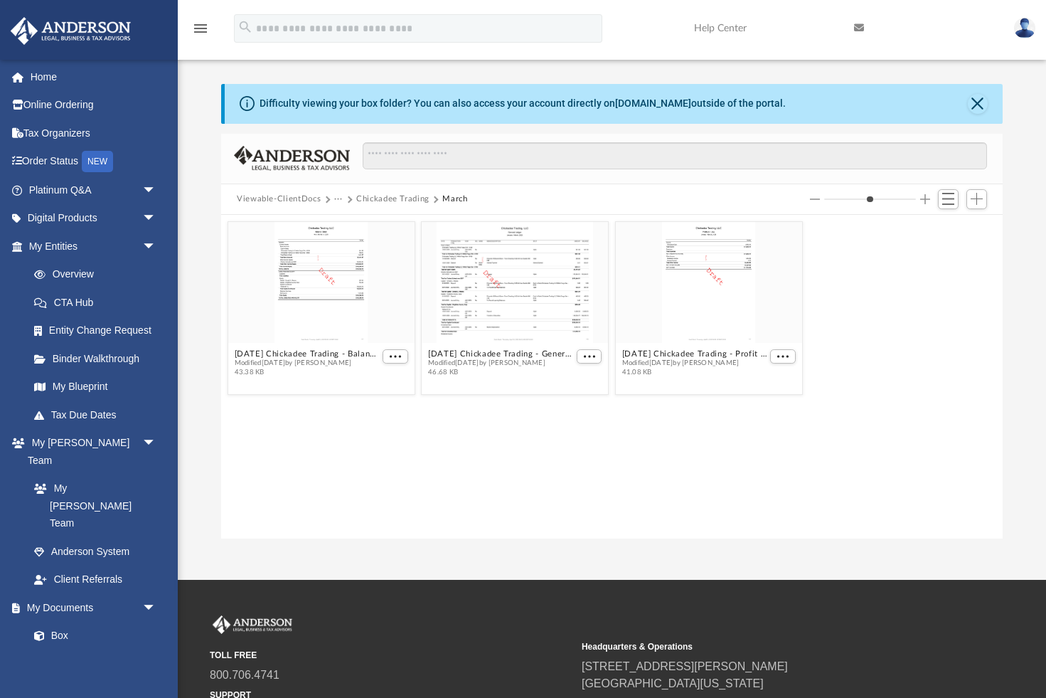
scroll to position [4, 0]
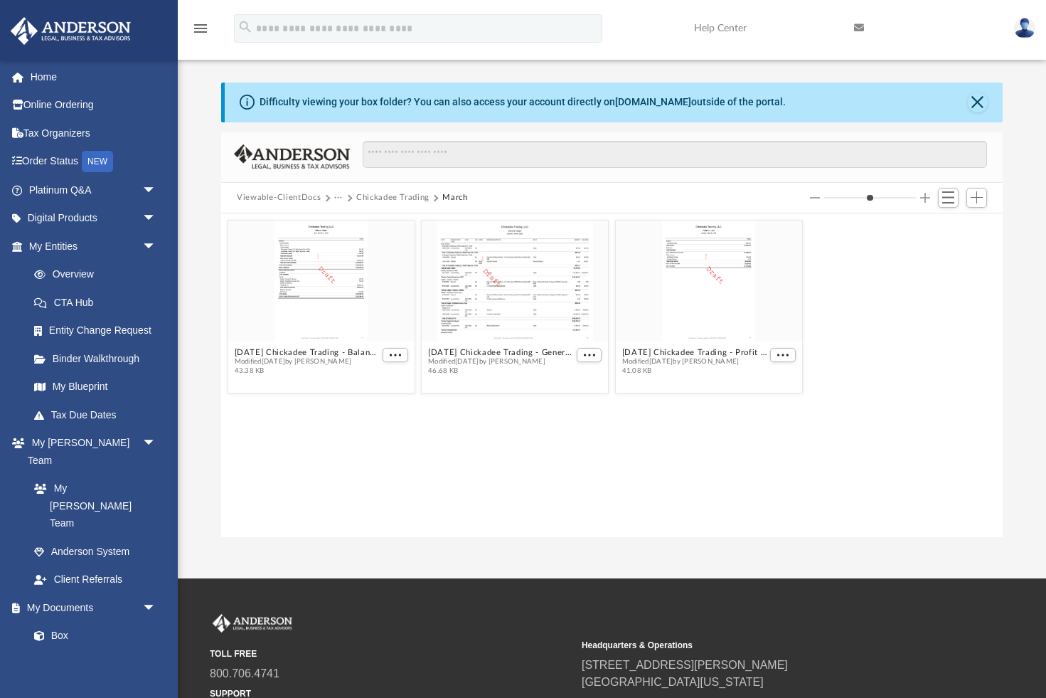
click at [391, 198] on button "Chickadee Trading" at bounding box center [392, 197] width 73 height 13
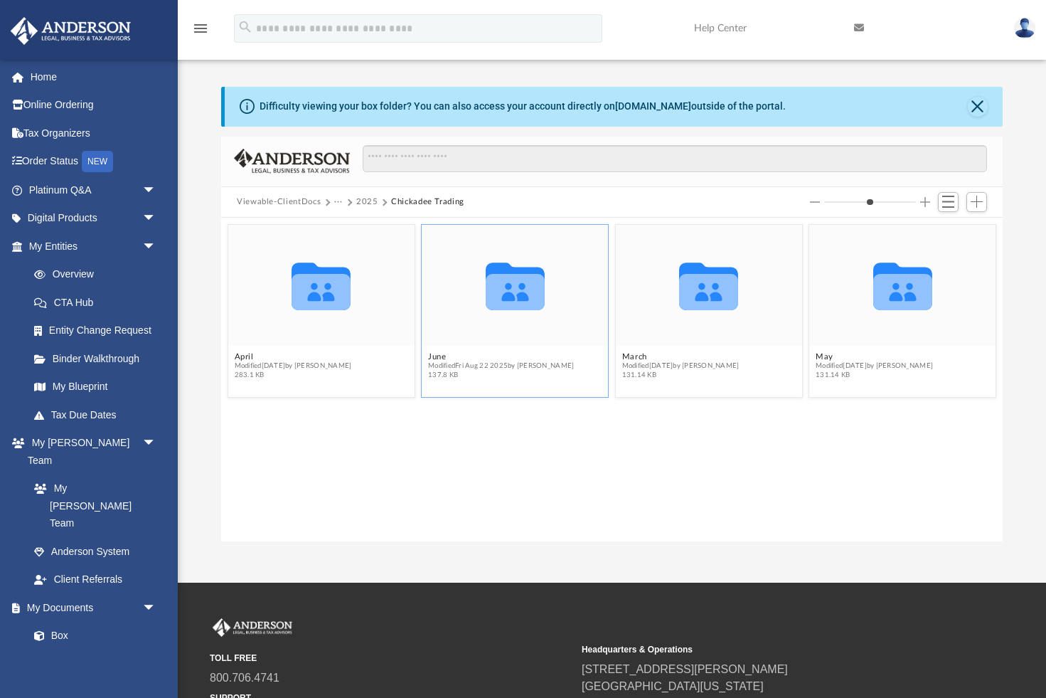
scroll to position [0, 0]
click at [827, 358] on button "May" at bounding box center [874, 356] width 117 height 9
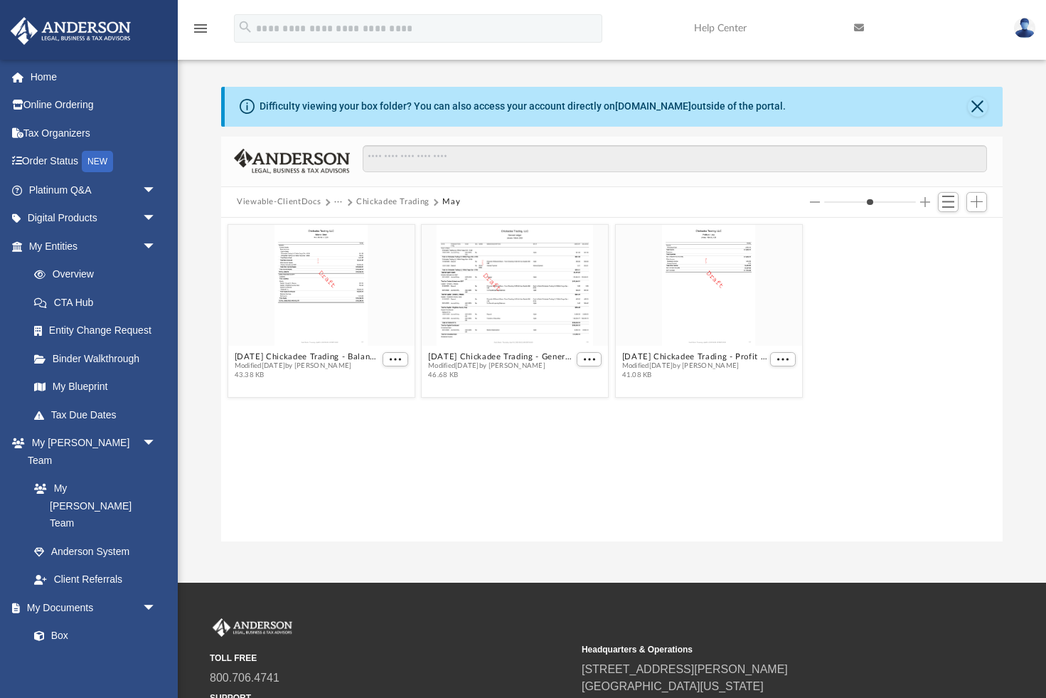
click at [393, 198] on button "Chickadee Trading" at bounding box center [392, 202] width 73 height 13
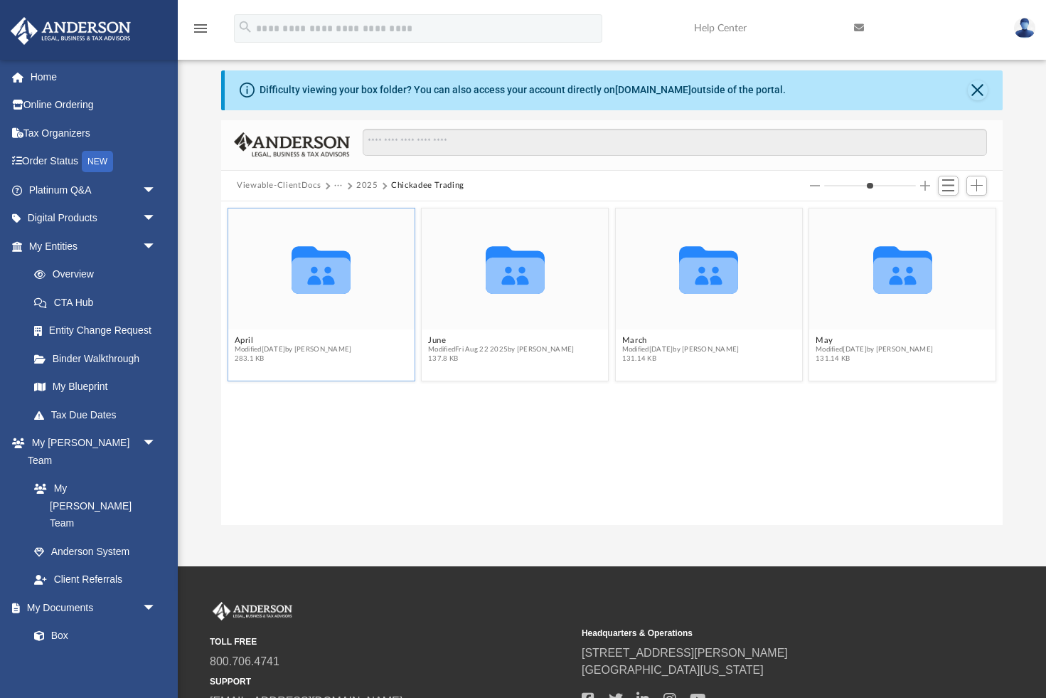
scroll to position [18, 0]
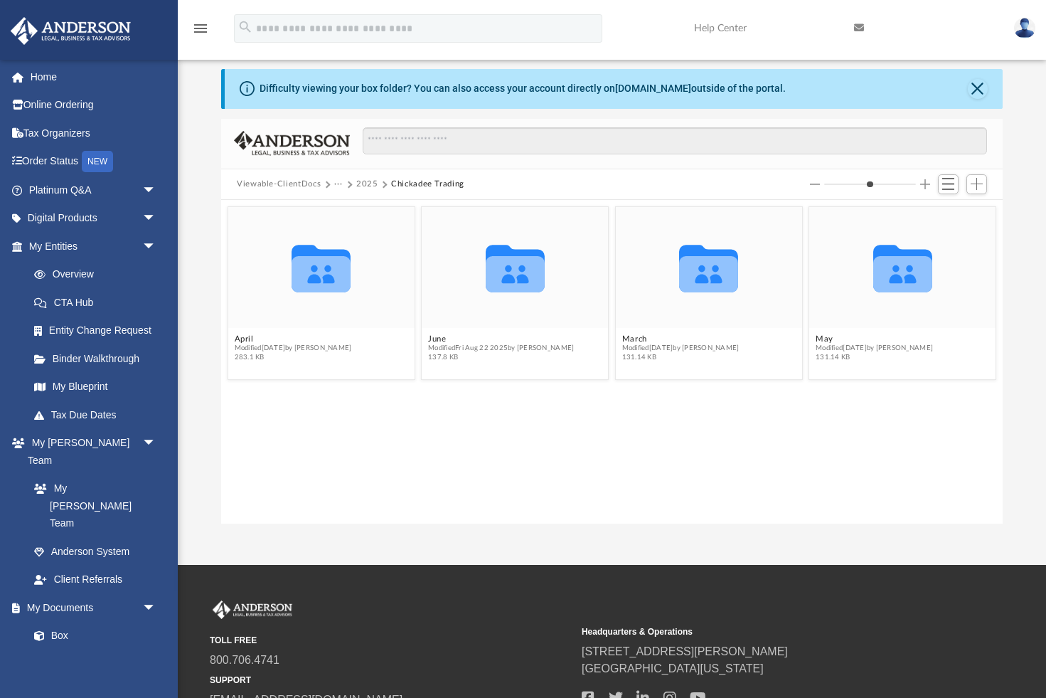
click at [368, 183] on button "2025" at bounding box center [367, 184] width 22 height 13
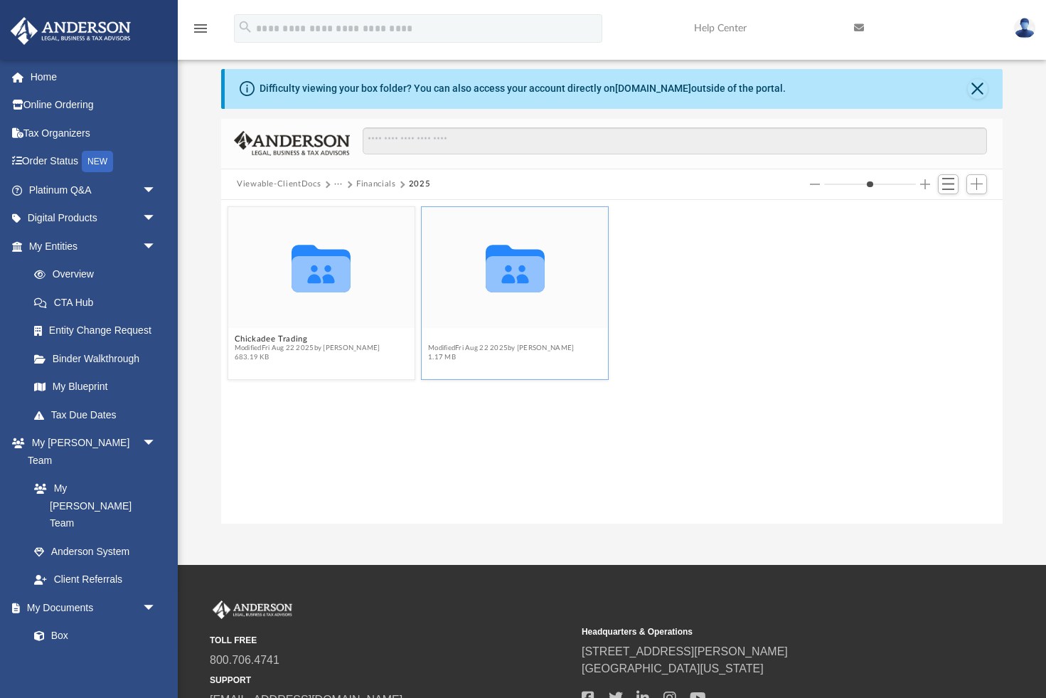
click at [455, 339] on button "Kingfisher" at bounding box center [501, 338] width 146 height 9
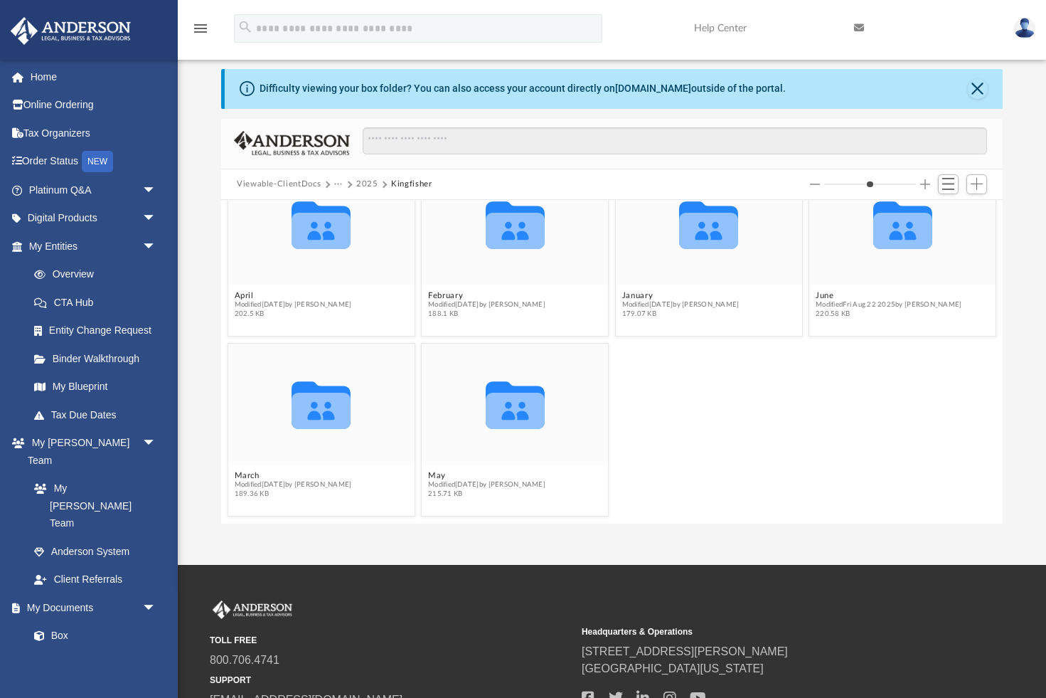
scroll to position [43, 0]
click at [822, 295] on button "June" at bounding box center [889, 295] width 146 height 9
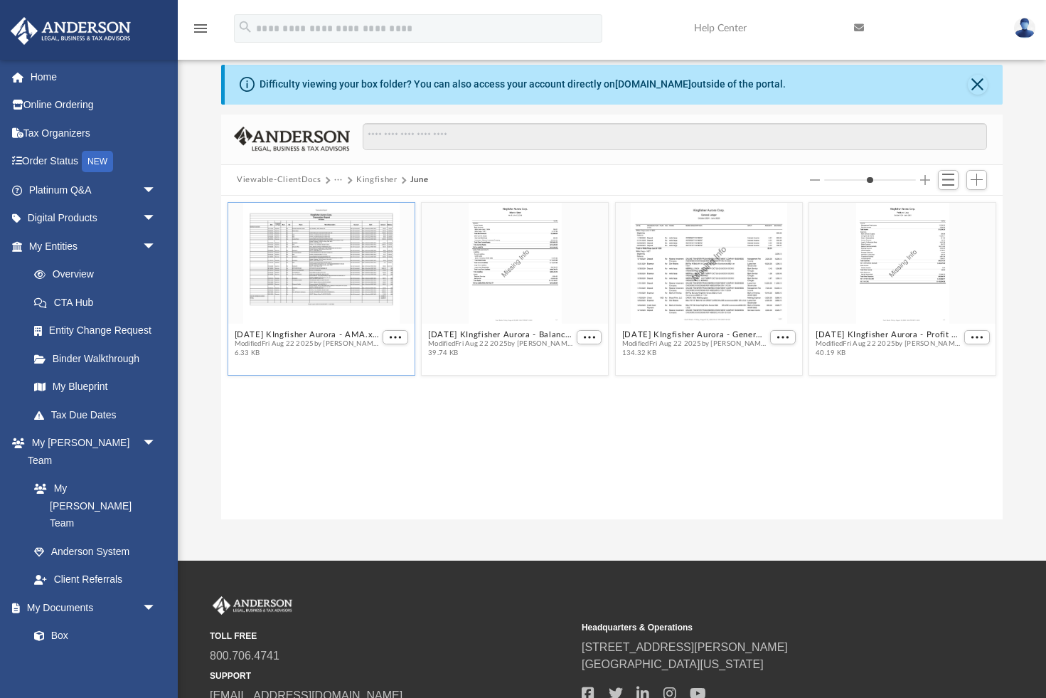
scroll to position [24, 0]
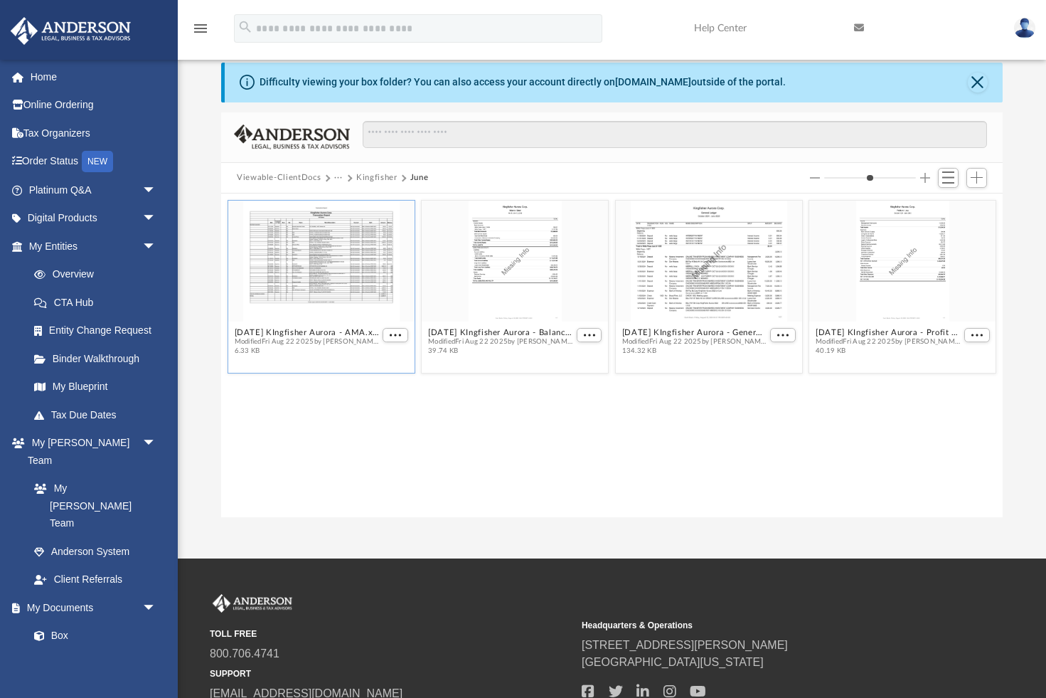
click at [330, 290] on div "grid" at bounding box center [321, 261] width 186 height 121
click at [294, 327] on figcaption "2025.06.30 KIngfisher Aurora - AMA.xlsx Modified Fri Aug 22 2025 by Terry Stock…" at bounding box center [321, 342] width 186 height 38
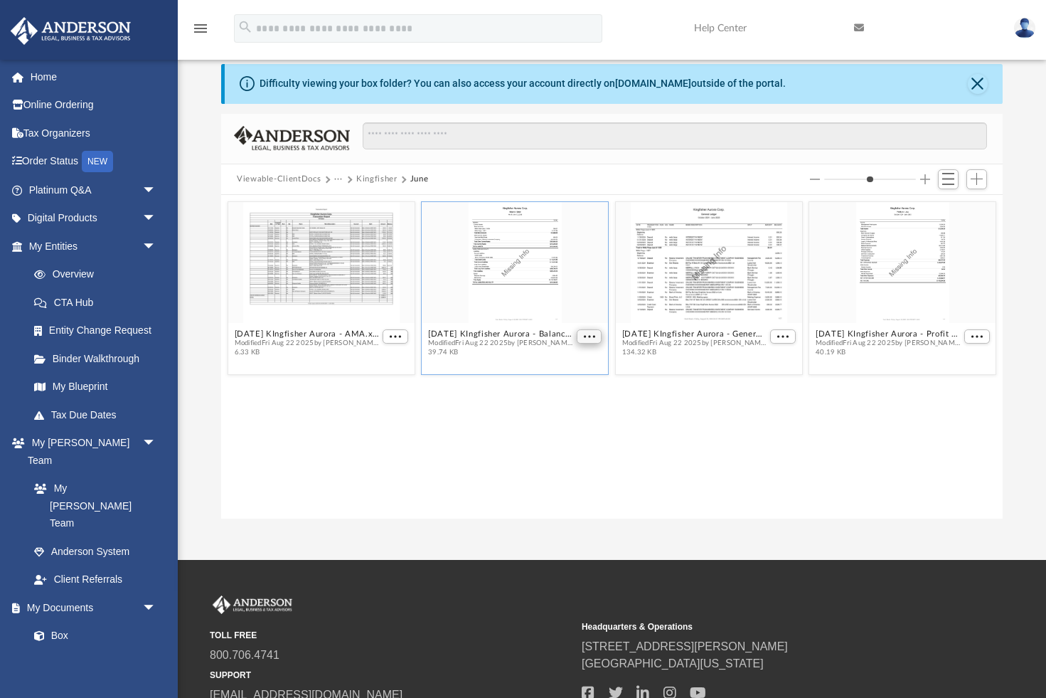
click at [589, 334] on span "More options" at bounding box center [589, 336] width 11 height 7
click at [572, 387] on li "Download" at bounding box center [572, 385] width 41 height 15
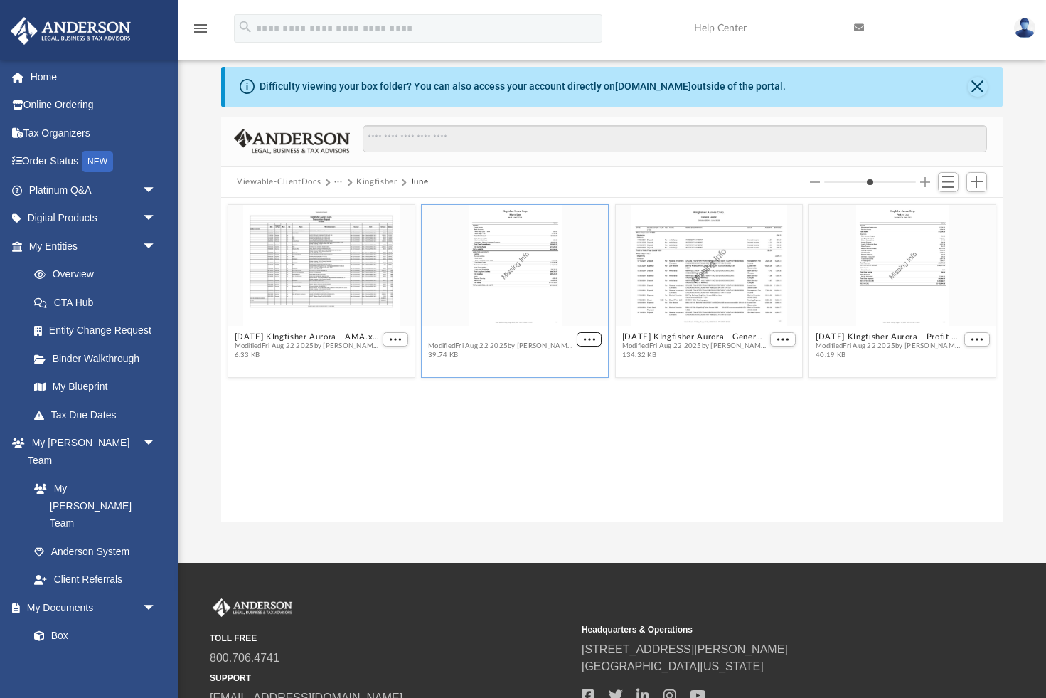
scroll to position [21, 0]
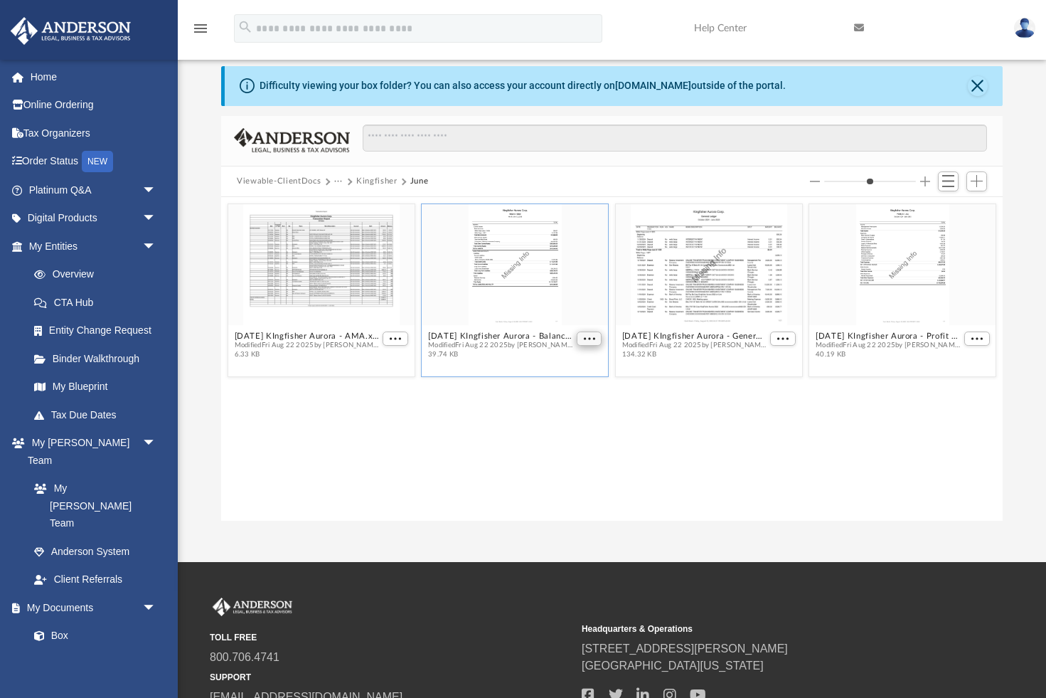
click at [588, 337] on span "More options" at bounding box center [589, 338] width 11 height 7
click at [568, 385] on li "Download" at bounding box center [572, 387] width 41 height 15
click at [790, 339] on button "More options" at bounding box center [783, 339] width 26 height 15
click at [763, 386] on li "Download" at bounding box center [766, 387] width 41 height 15
click at [973, 339] on span "More options" at bounding box center [977, 338] width 11 height 7
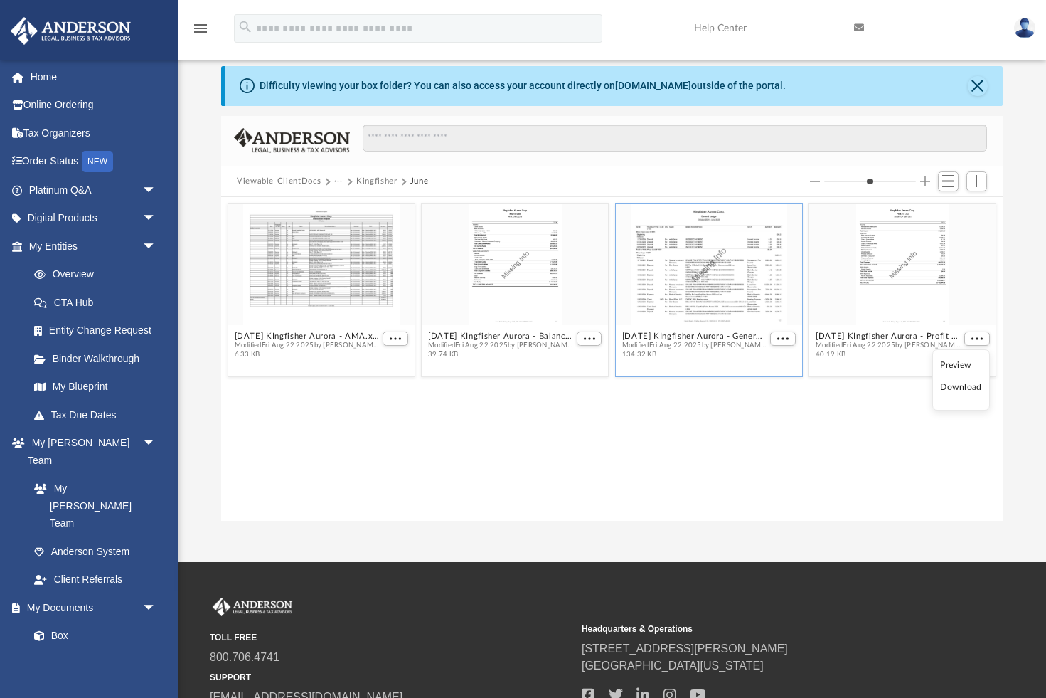
click at [957, 388] on li "Download" at bounding box center [960, 387] width 41 height 15
click at [977, 83] on button "Close" at bounding box center [978, 86] width 20 height 20
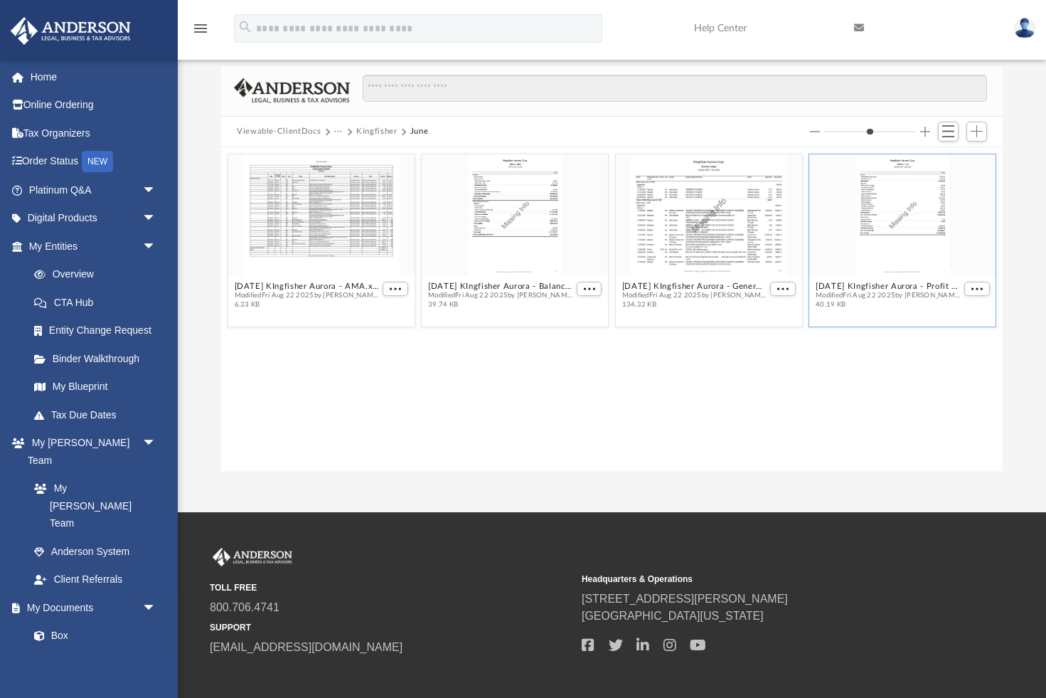
click at [259, 132] on button "Viewable-ClientDocs" at bounding box center [279, 131] width 84 height 13
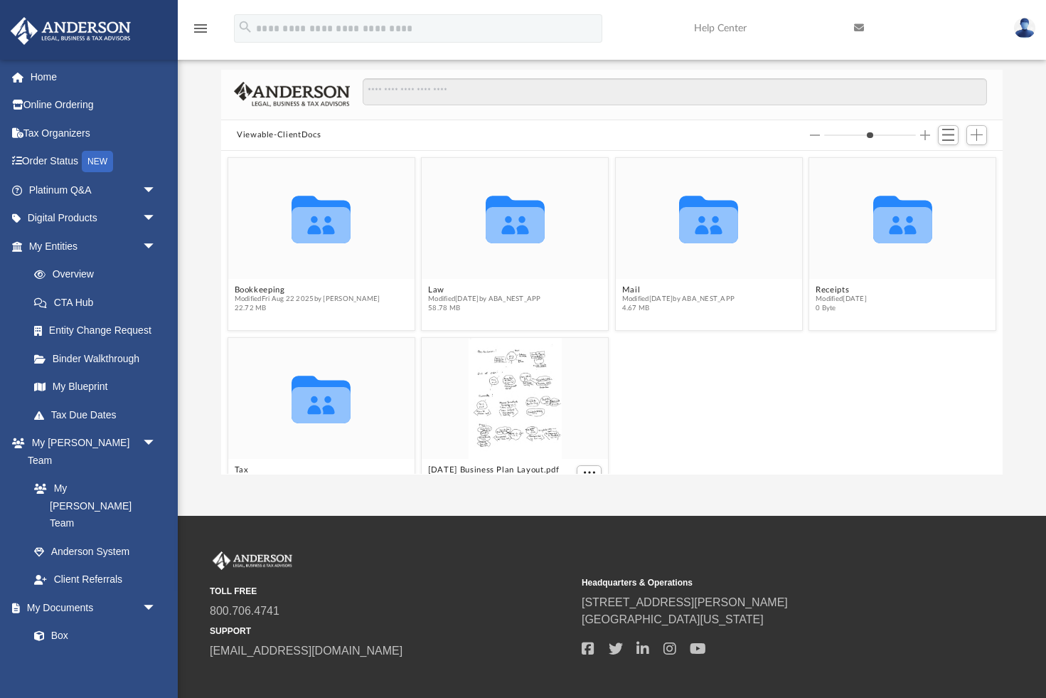
scroll to position [24, 0]
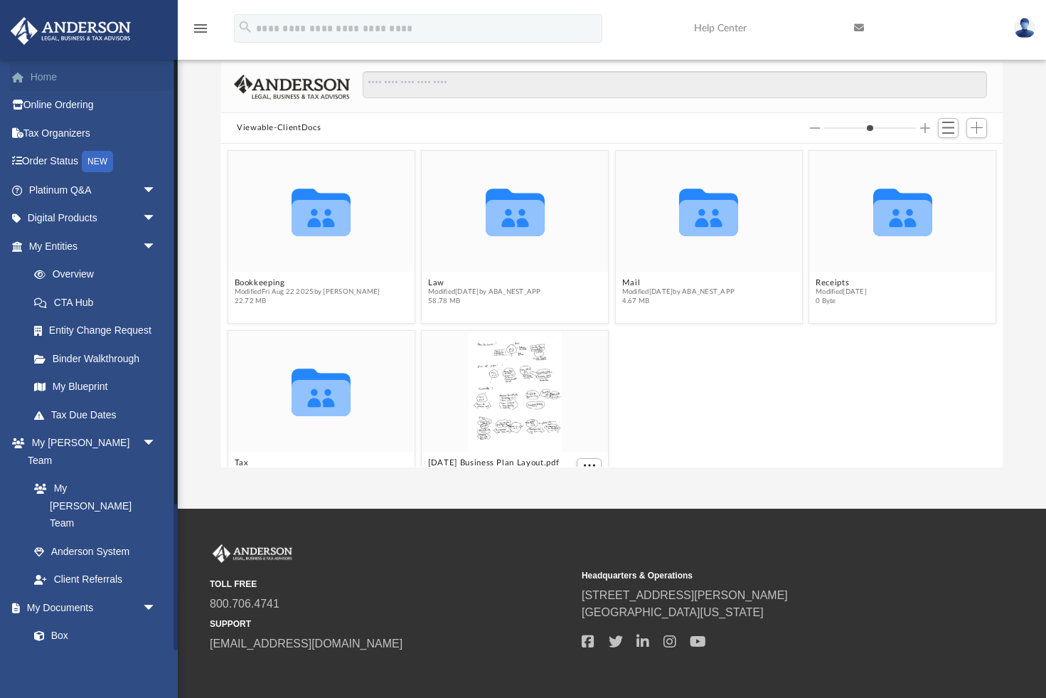
click at [53, 79] on link "Home" at bounding box center [94, 77] width 168 height 28
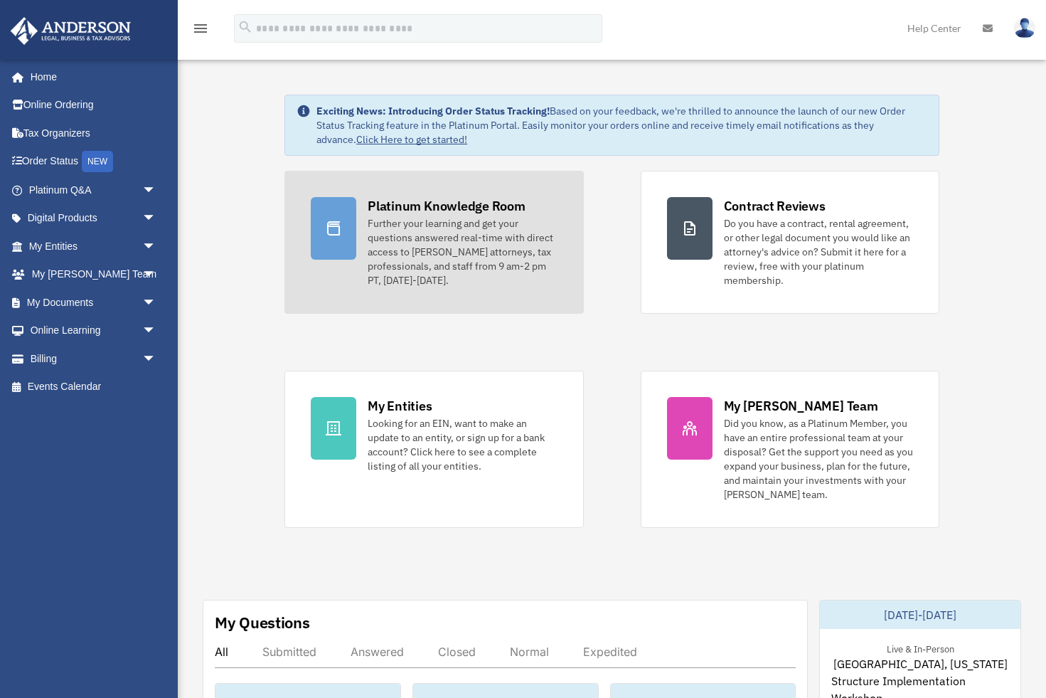
click at [344, 214] on div at bounding box center [334, 228] width 46 height 63
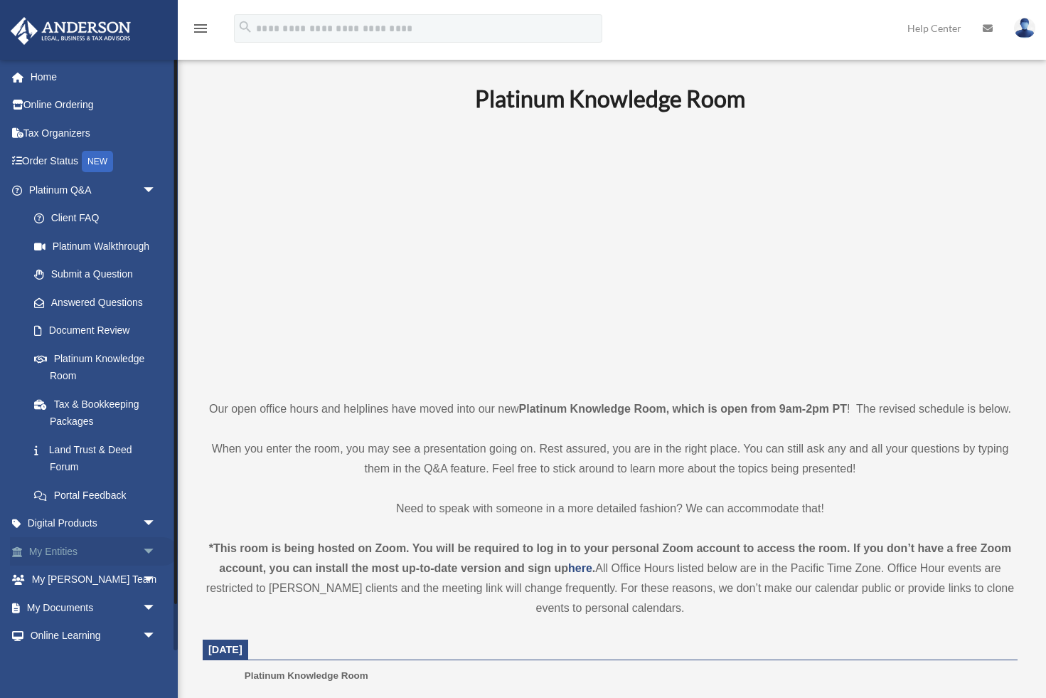
click at [58, 543] on link "My Entities arrow_drop_down" at bounding box center [94, 551] width 168 height 28
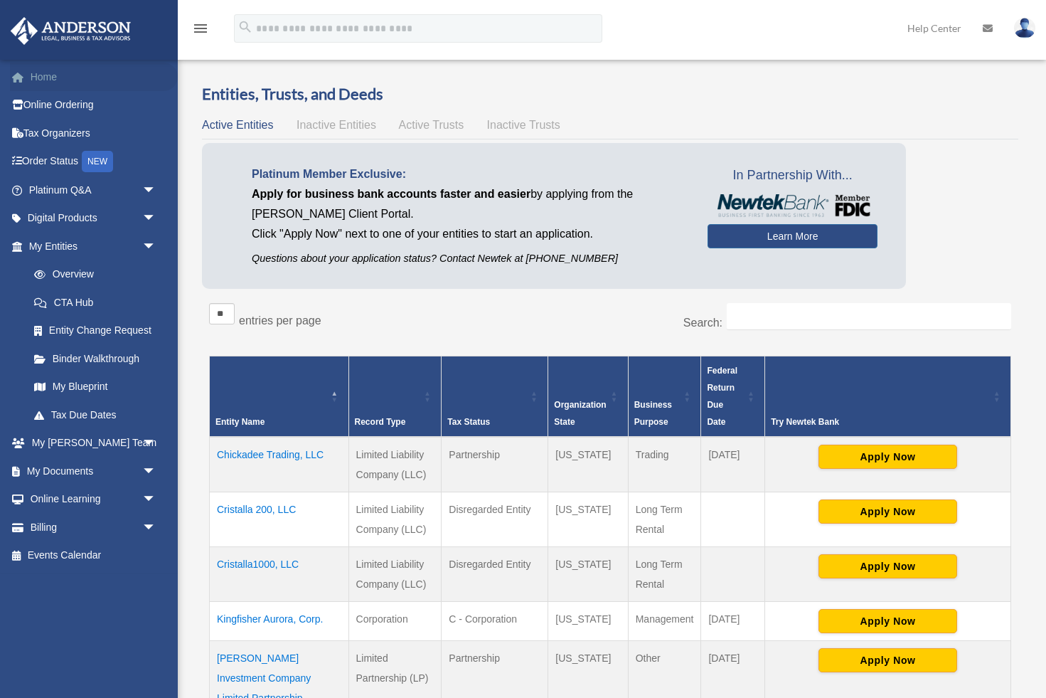
click at [51, 79] on link "Home" at bounding box center [94, 77] width 168 height 28
click at [53, 184] on link "Platinum Q&A arrow_drop_down" at bounding box center [94, 190] width 168 height 28
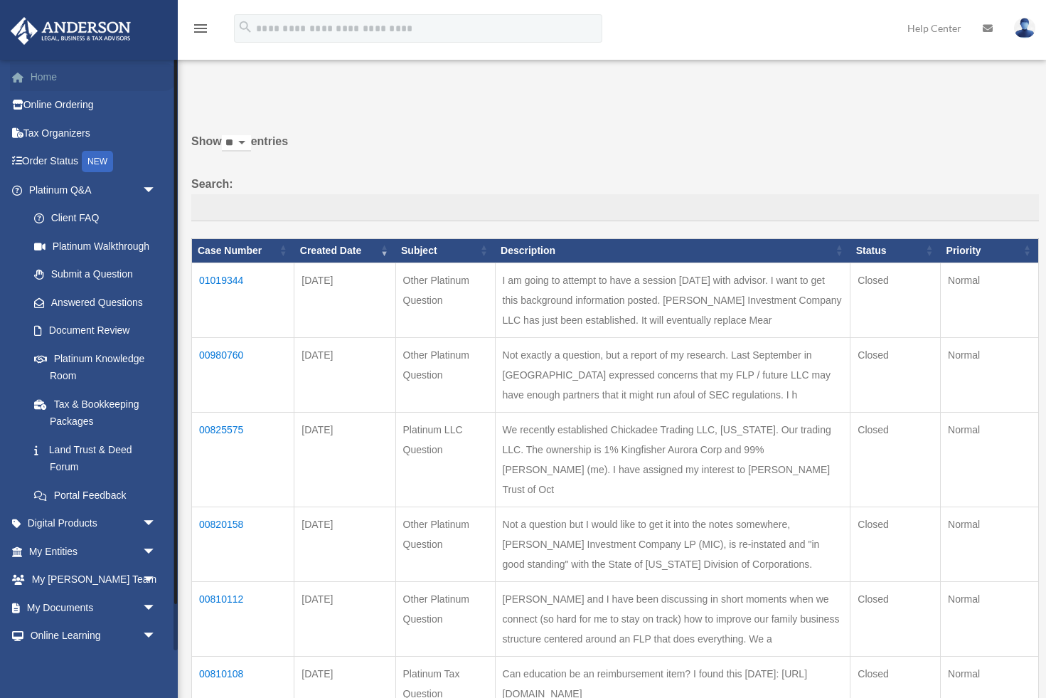
click at [41, 78] on link "Home" at bounding box center [94, 77] width 168 height 28
